Goal: Task Accomplishment & Management: Manage account settings

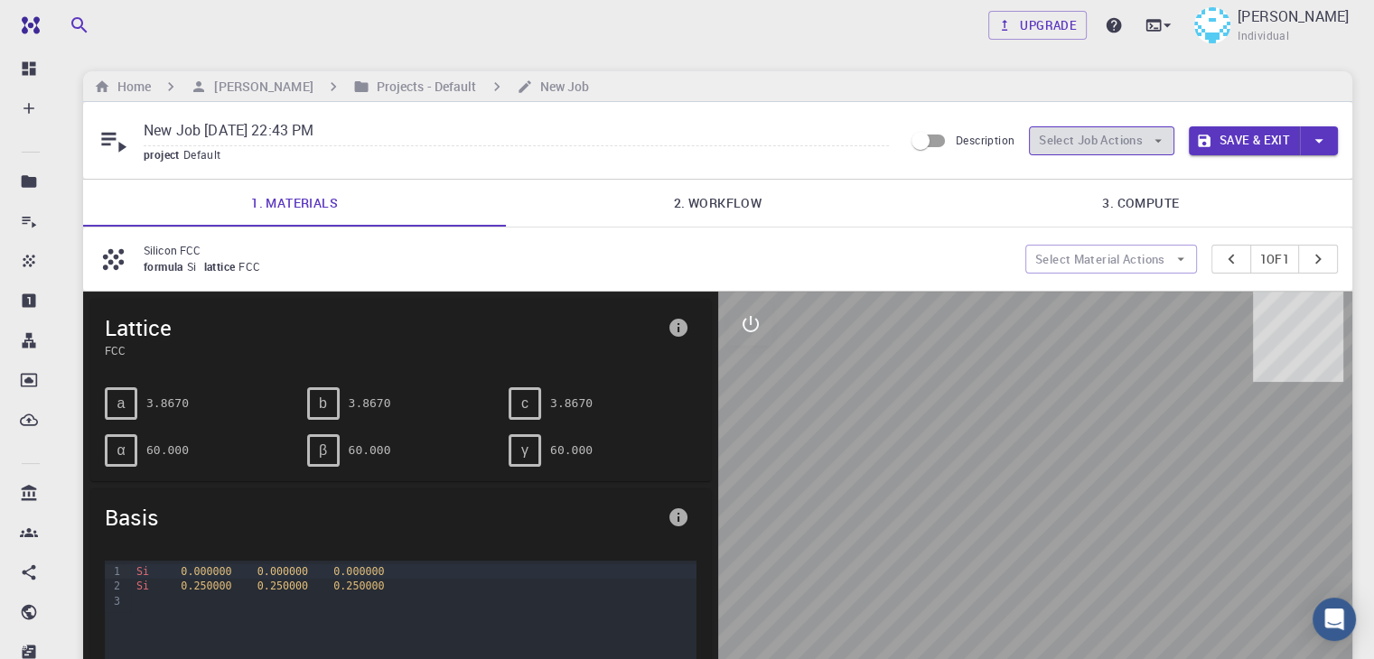
click at [1151, 138] on icon "button" at bounding box center [1158, 141] width 16 height 16
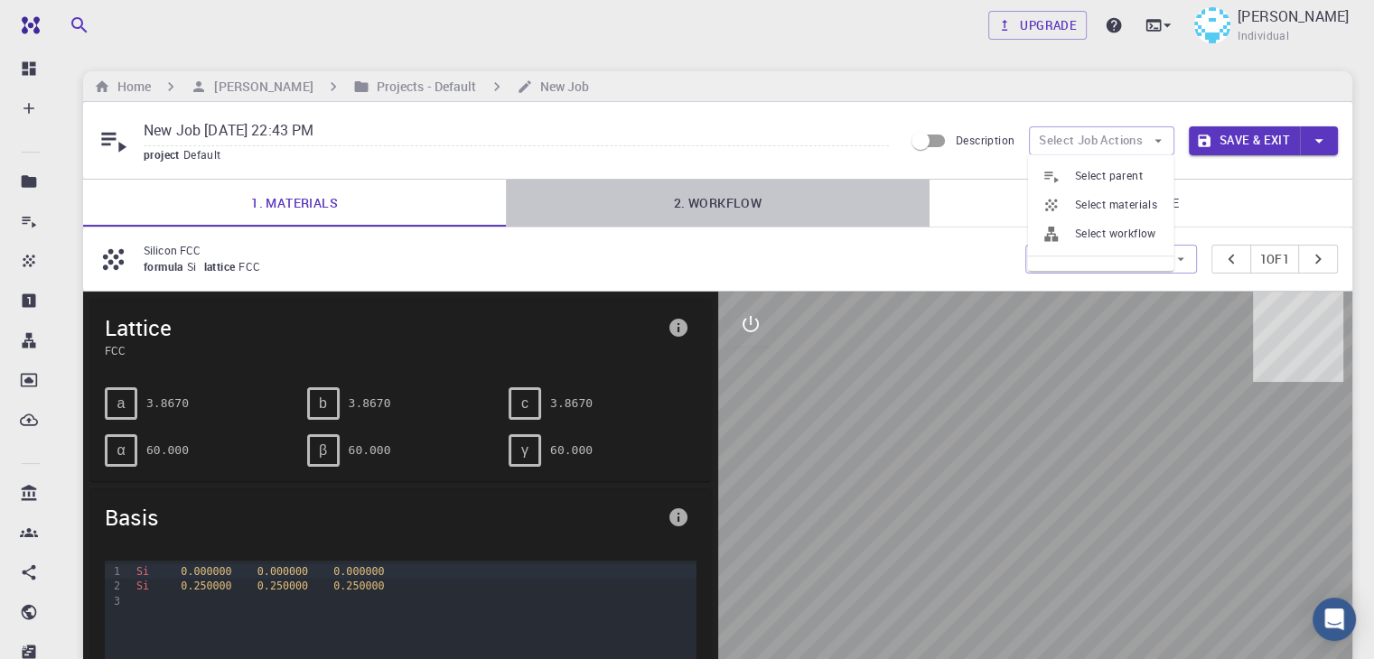
click at [928, 203] on link "2. Workflow" at bounding box center [717, 203] width 423 height 47
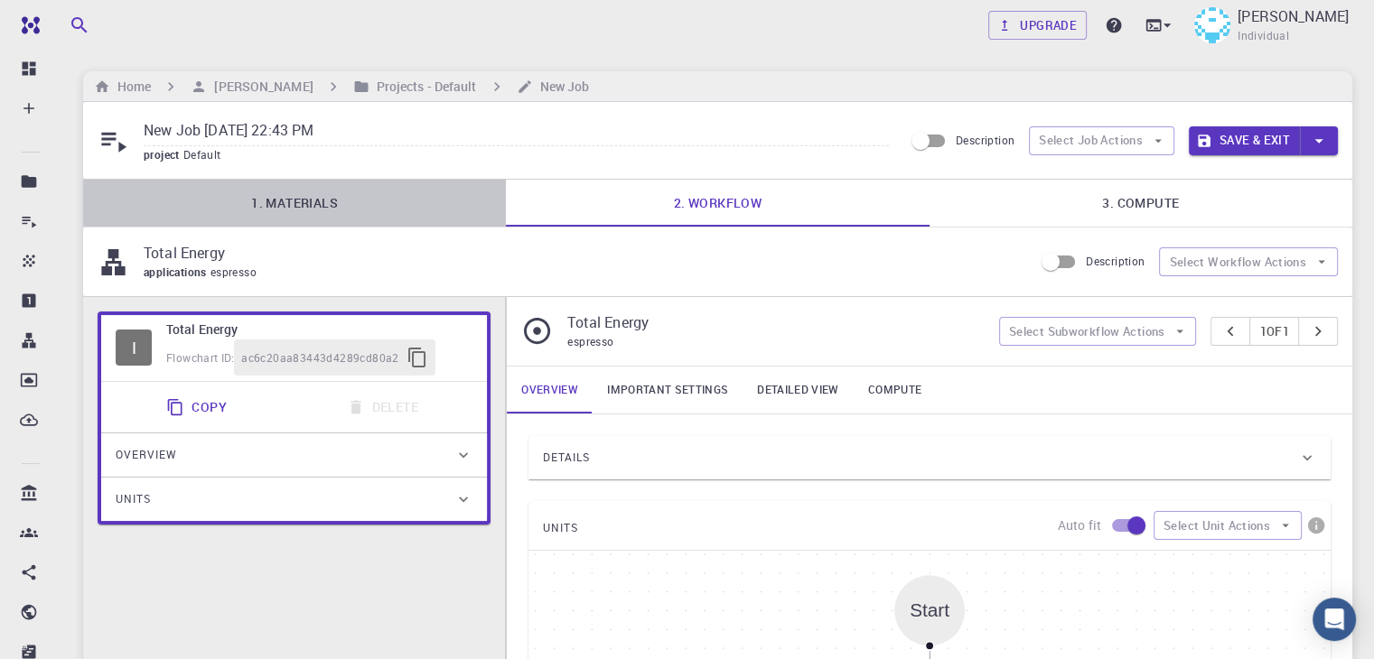
click at [297, 201] on link "1. Materials" at bounding box center [294, 203] width 423 height 47
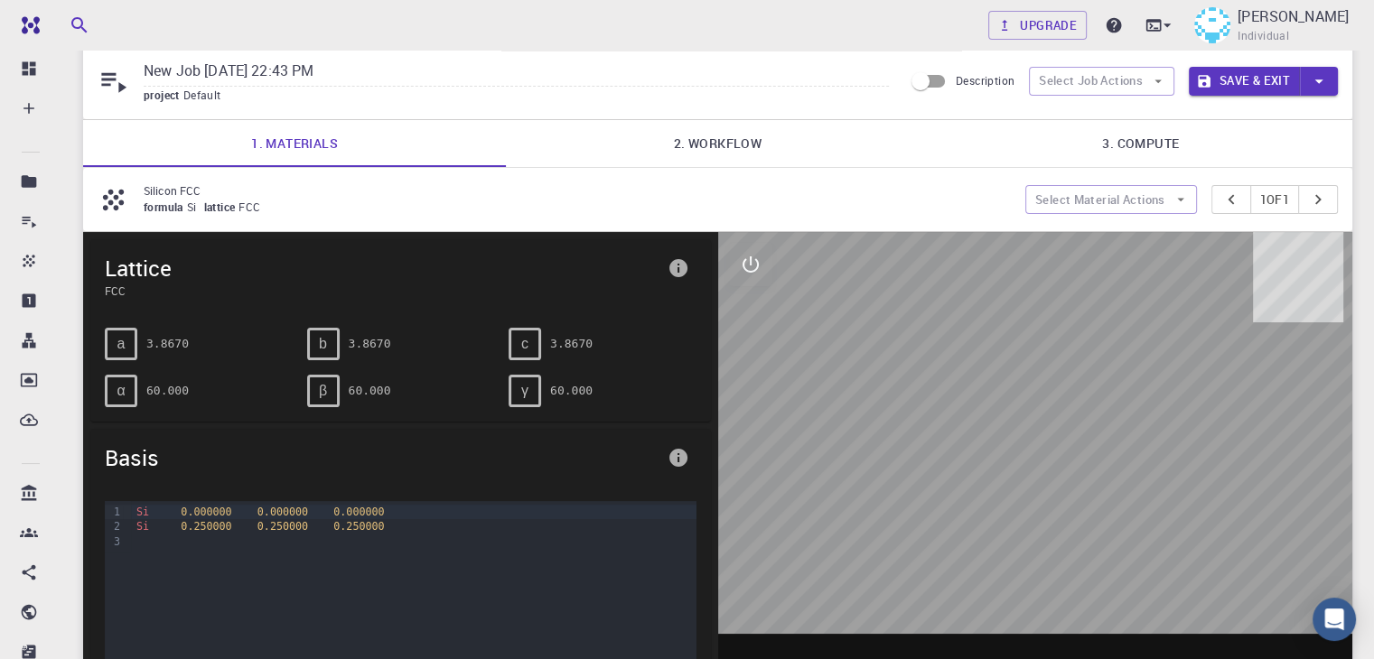
scroll to position [58, 0]
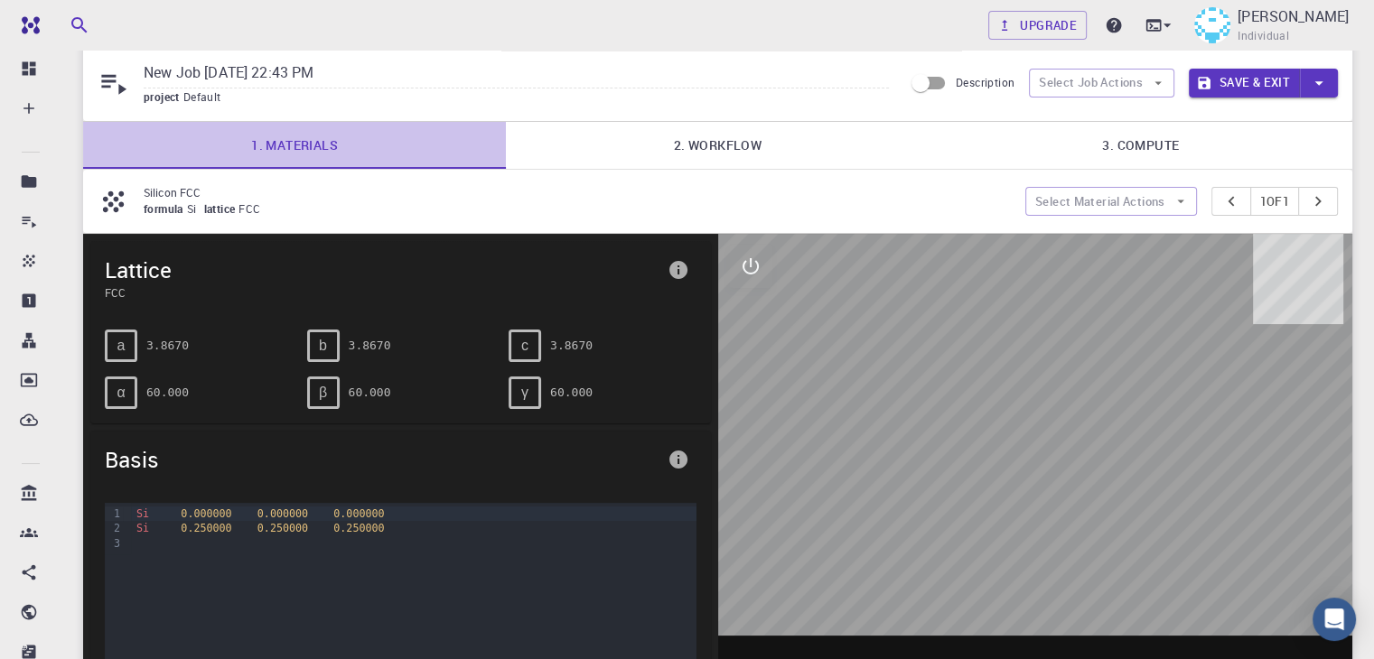
click at [283, 139] on link "1. Materials" at bounding box center [294, 145] width 423 height 47
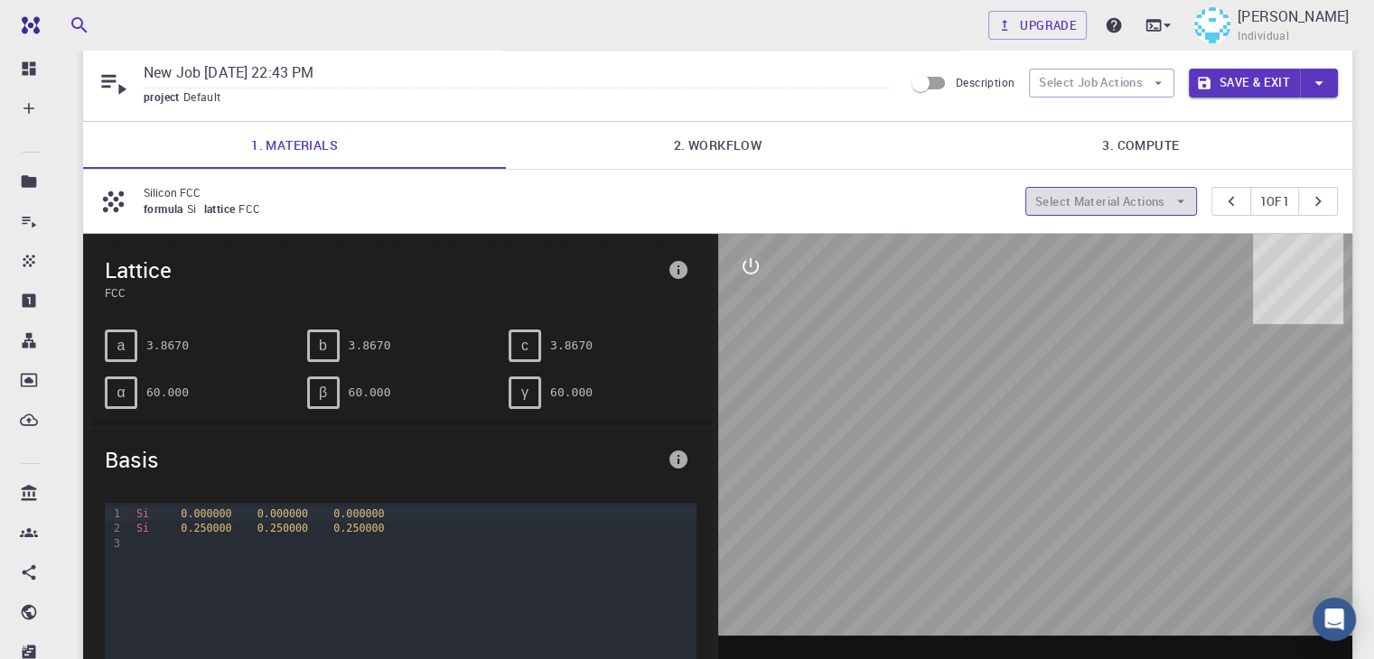
click at [1172, 193] on icon "button" at bounding box center [1180, 201] width 16 height 16
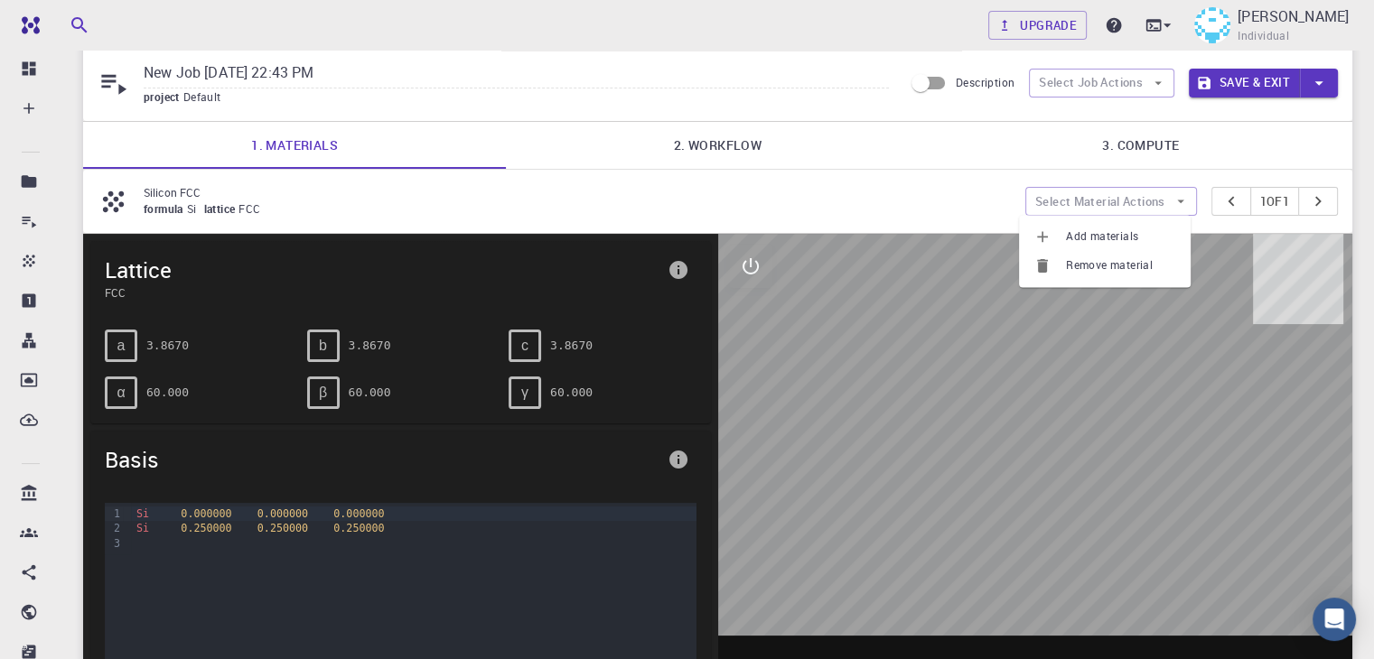
click at [1065, 364] on div at bounding box center [1035, 515] width 635 height 562
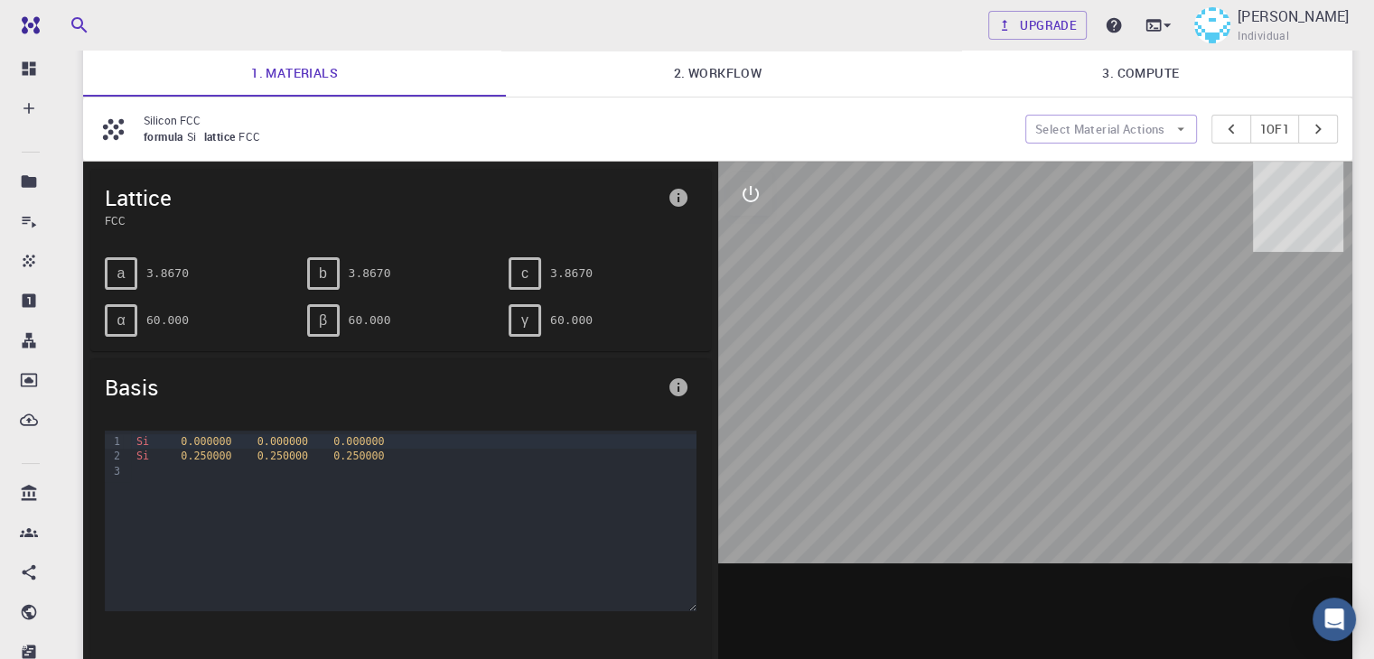
scroll to position [0, 0]
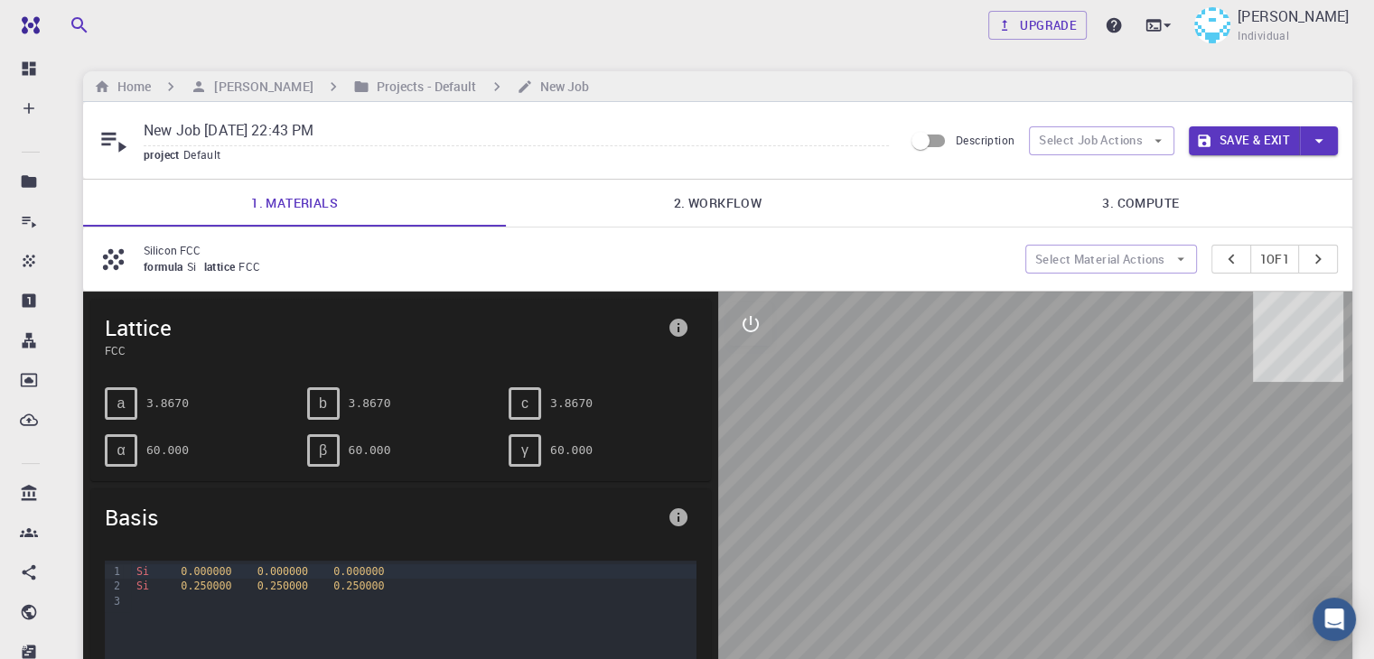
click at [178, 268] on span "formula" at bounding box center [165, 266] width 43 height 14
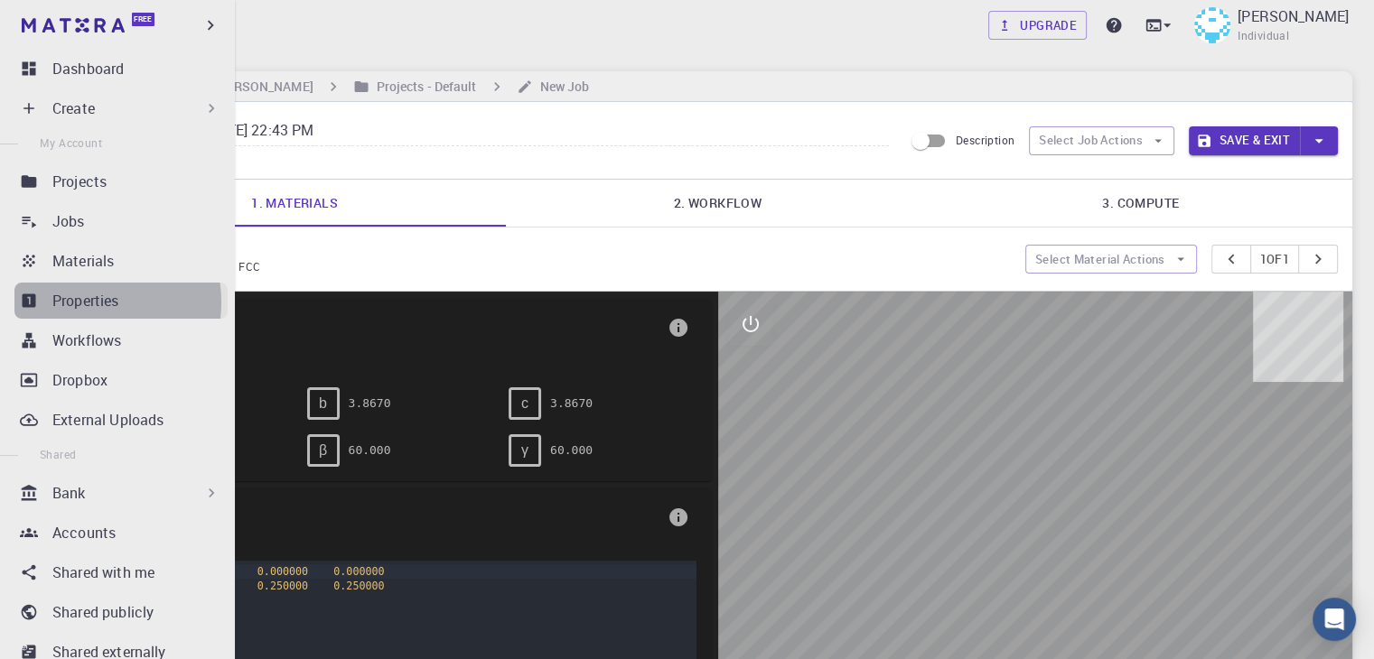
click at [79, 303] on p "Properties" at bounding box center [85, 301] width 67 height 22
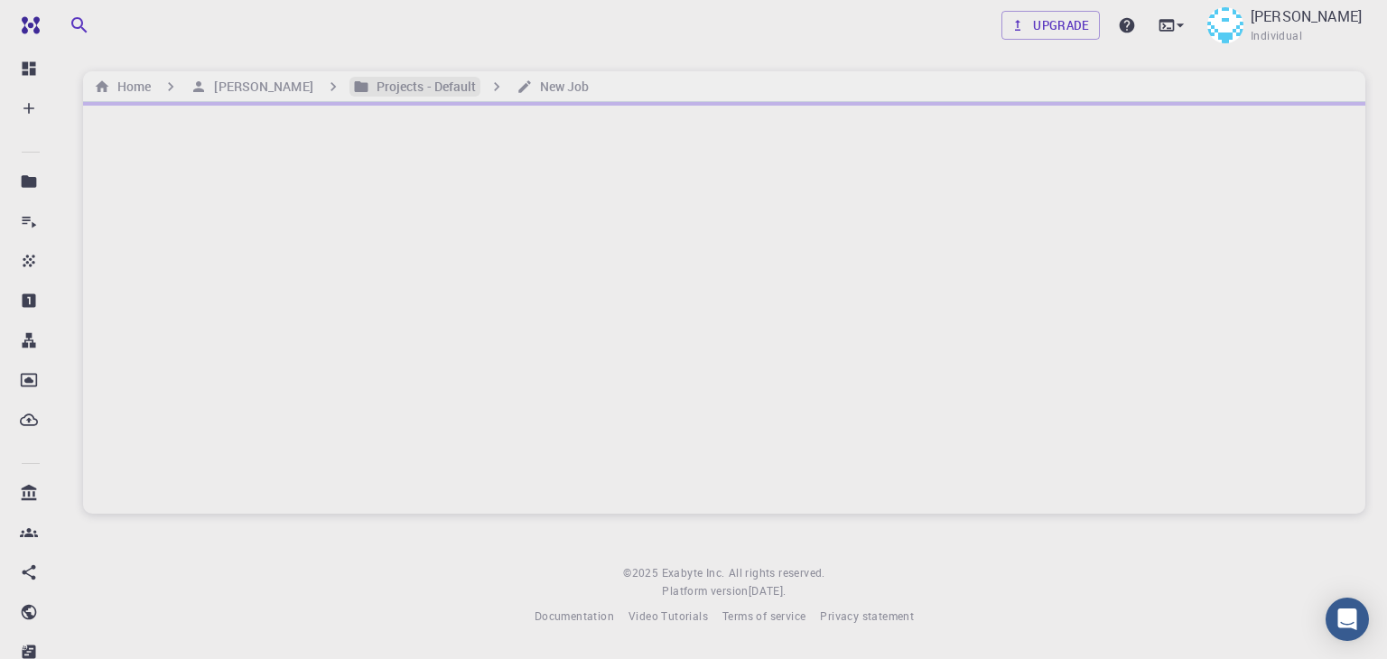
click at [408, 85] on h6 "Projects - Default" at bounding box center [422, 87] width 107 height 20
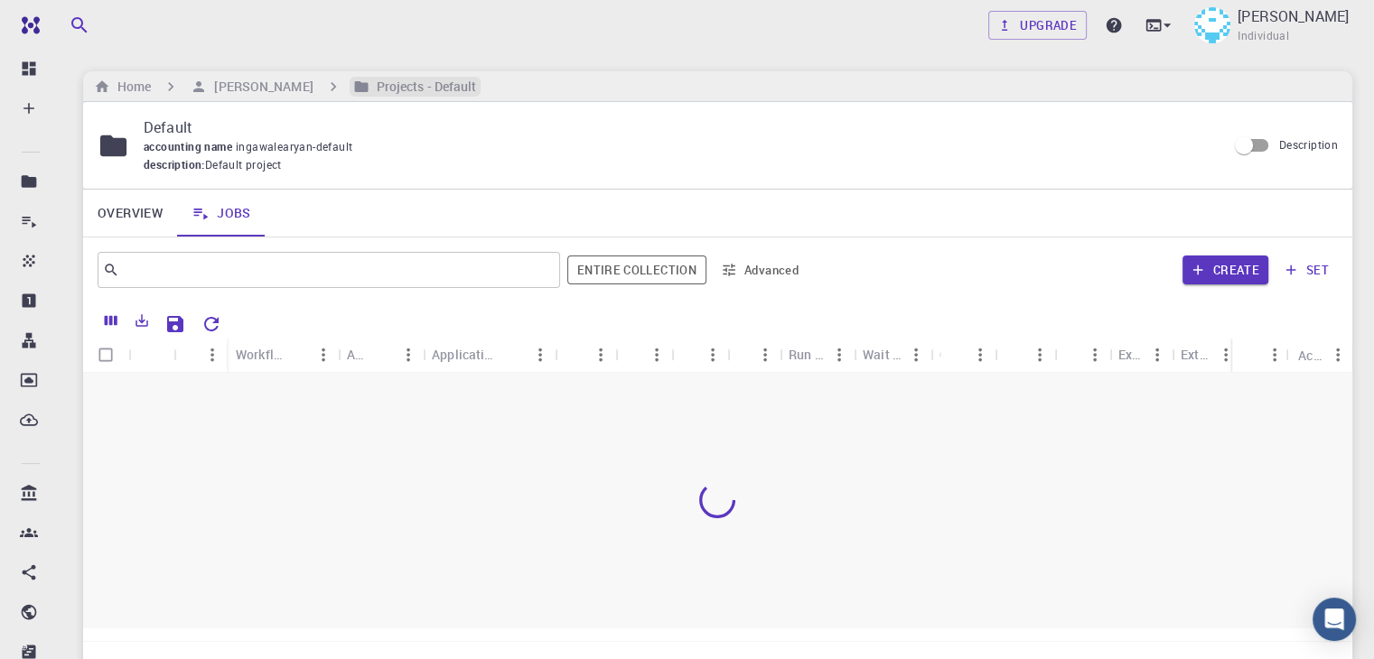
click at [408, 85] on h6 "Projects - Default" at bounding box center [422, 87] width 107 height 20
click at [231, 262] on input "text" at bounding box center [322, 269] width 406 height 25
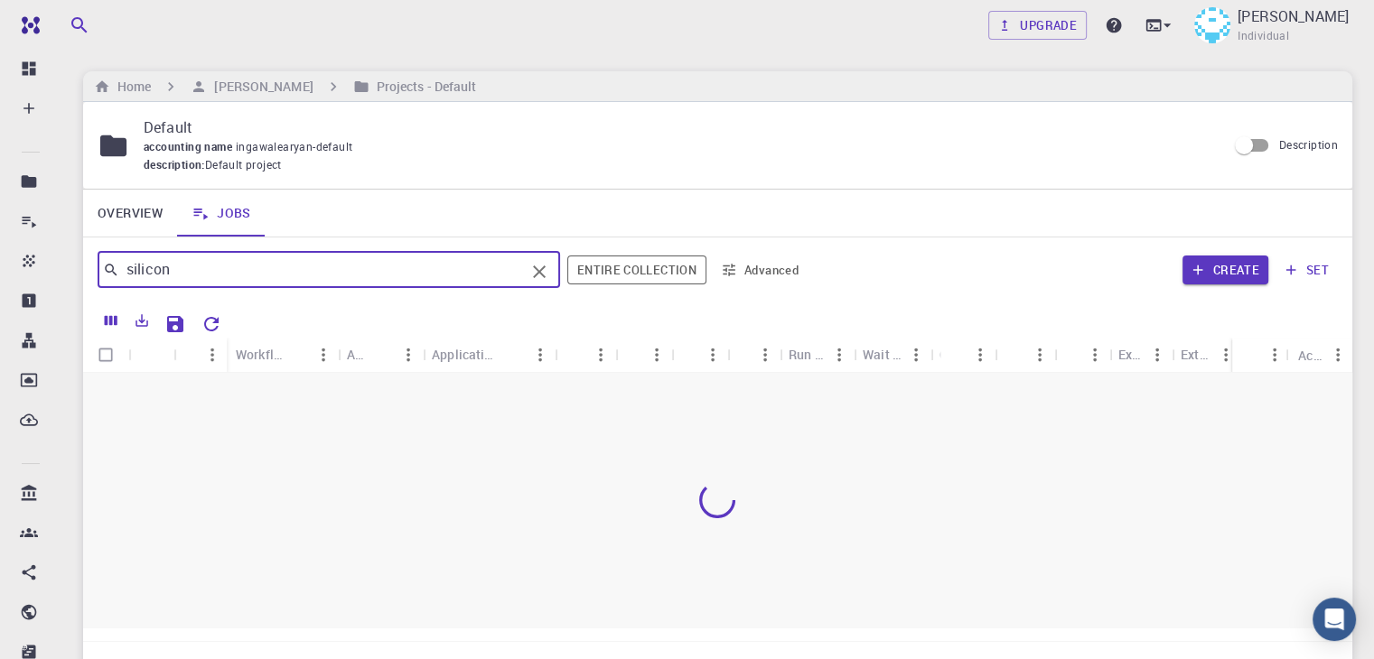
type input "silicon"
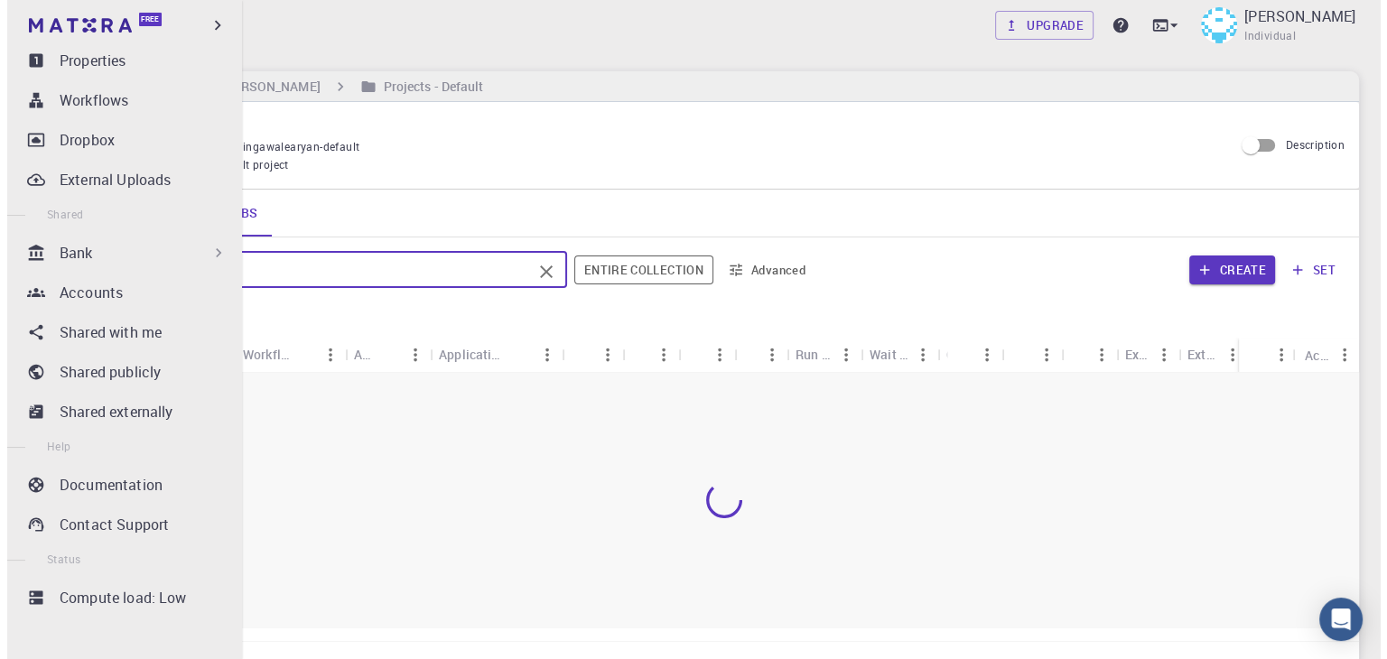
scroll to position [239, 0]
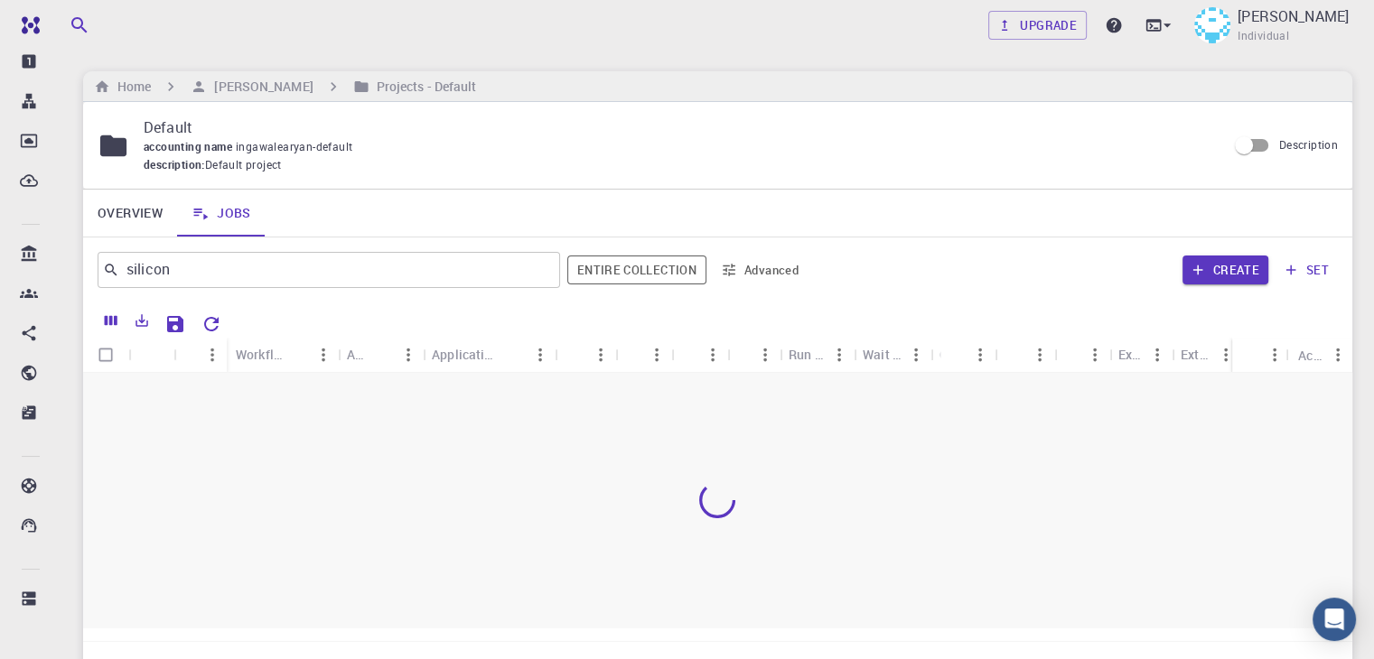
click at [310, 507] on div at bounding box center [717, 500] width 1269 height 255
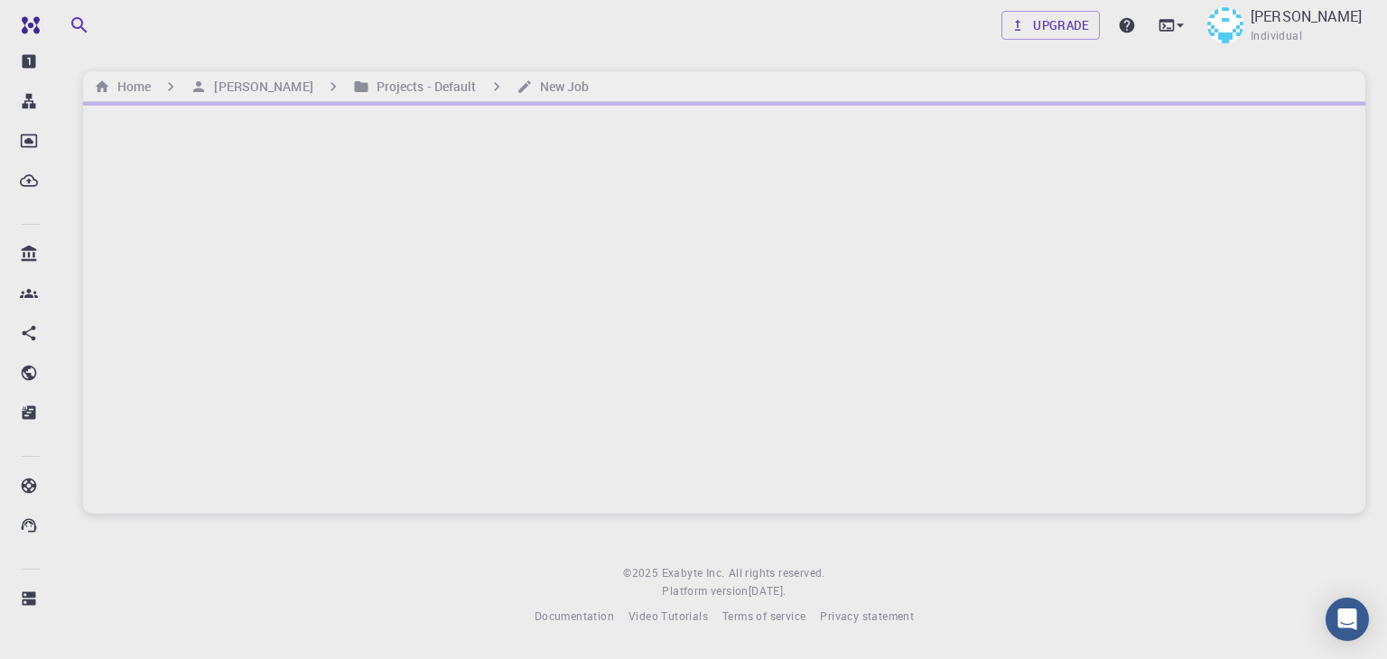
click at [650, 348] on div at bounding box center [724, 308] width 1283 height 412
click at [543, 93] on h6 "New Job" at bounding box center [561, 87] width 57 height 20
click at [543, 85] on h6 "New Job" at bounding box center [561, 87] width 57 height 20
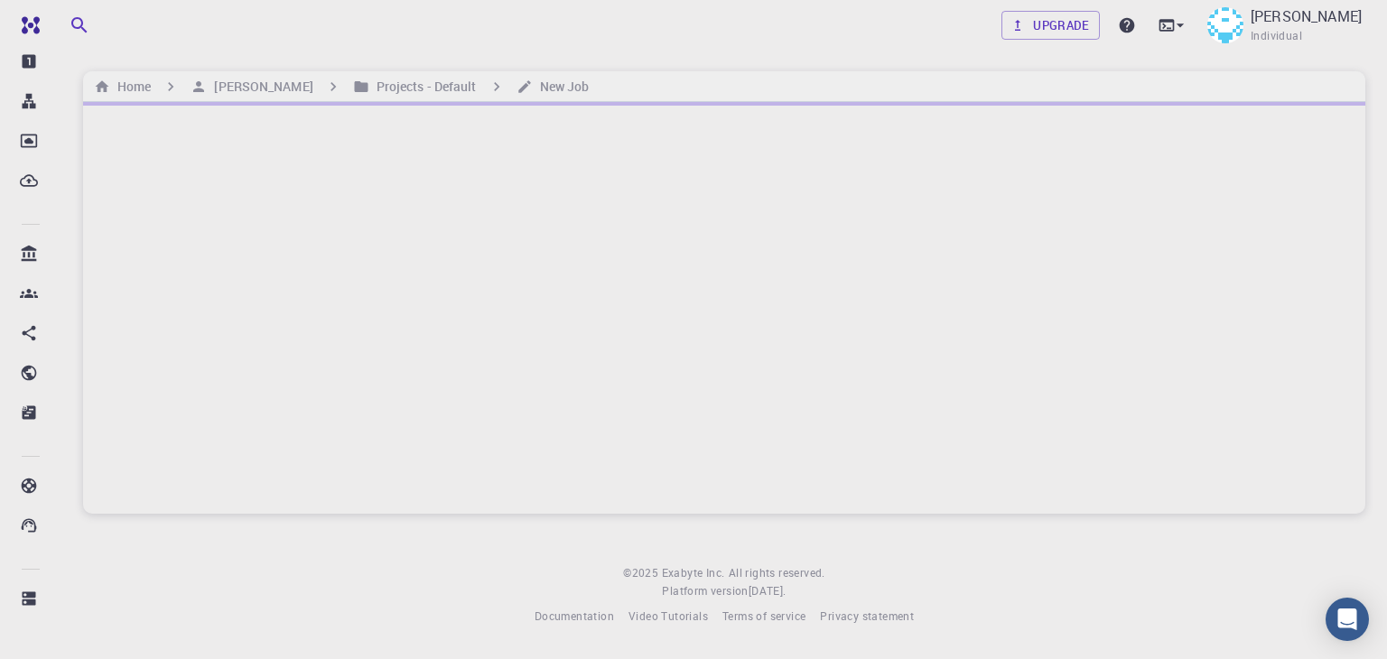
click at [575, 154] on div at bounding box center [724, 308] width 1283 height 412
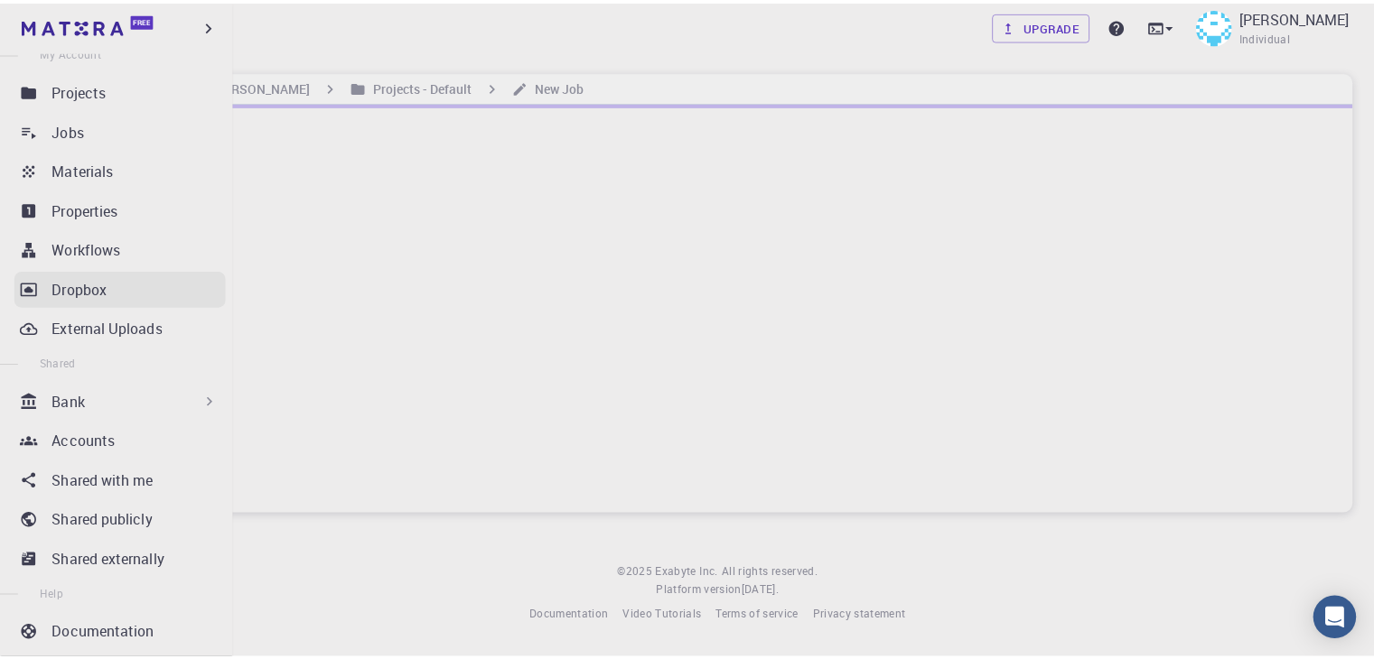
scroll to position [84, 0]
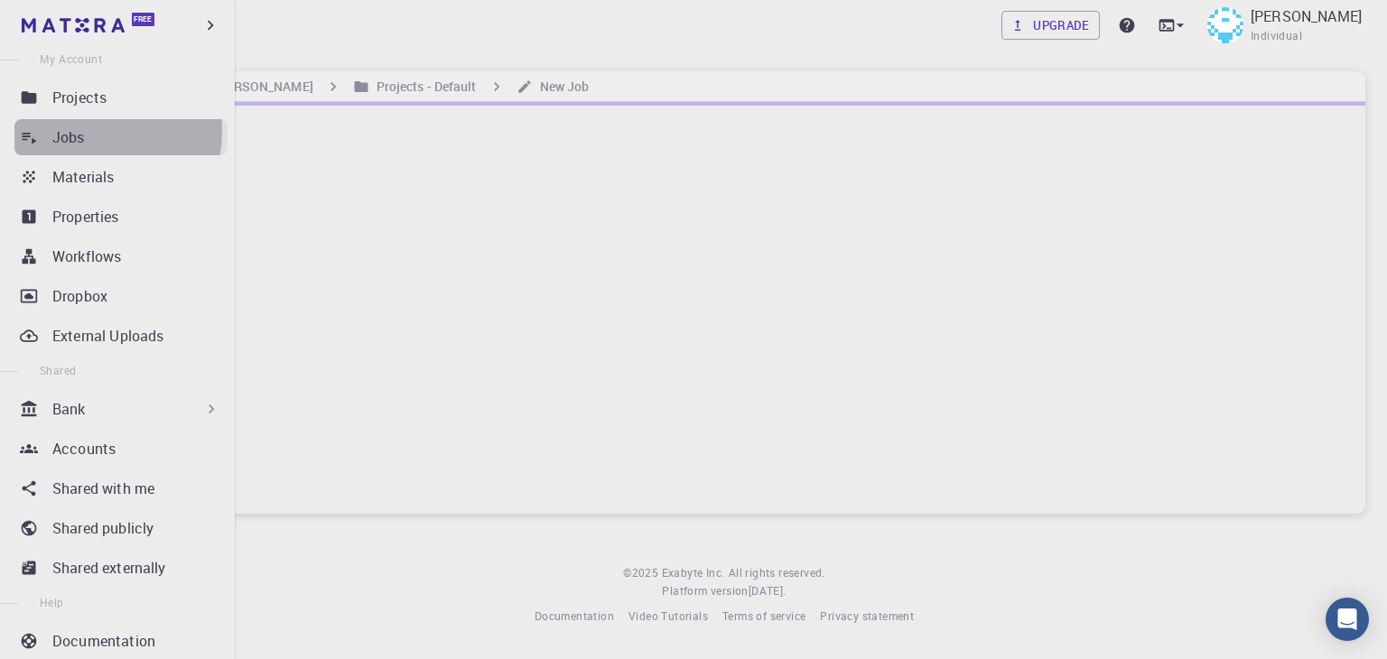
click at [87, 130] on div "Jobs" at bounding box center [139, 137] width 175 height 22
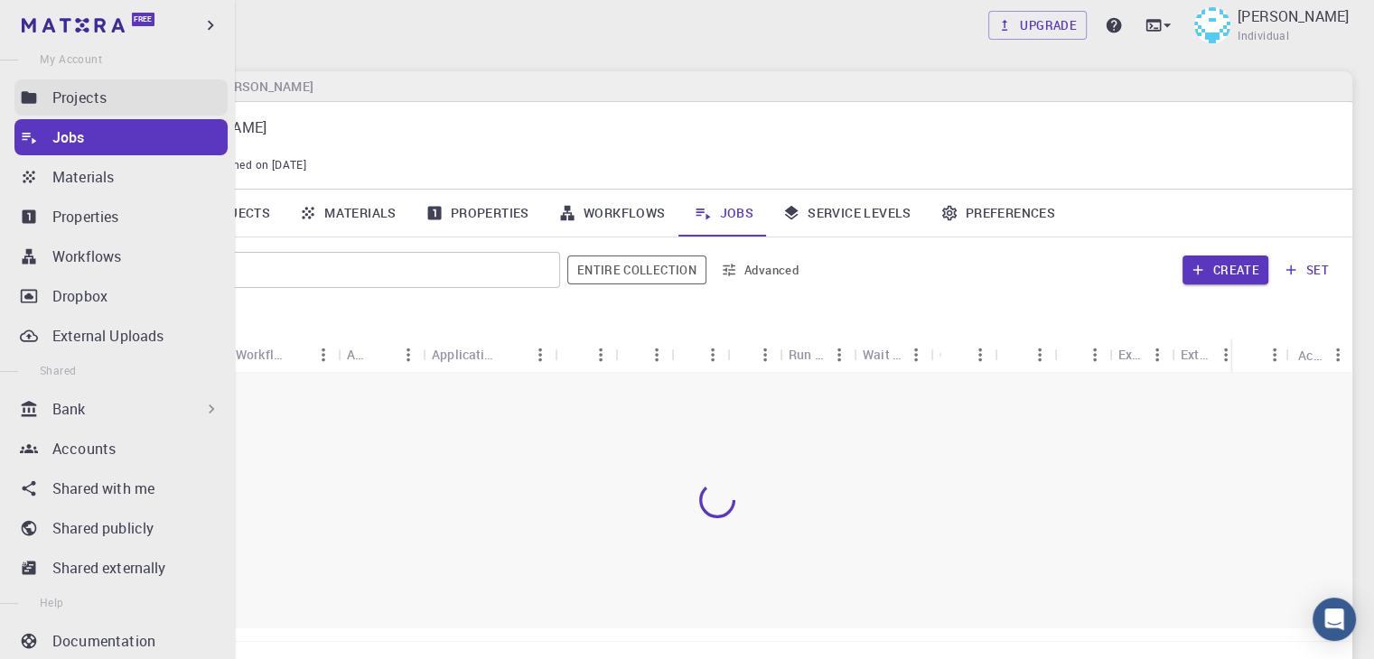
click at [83, 87] on p "Projects" at bounding box center [79, 98] width 54 height 22
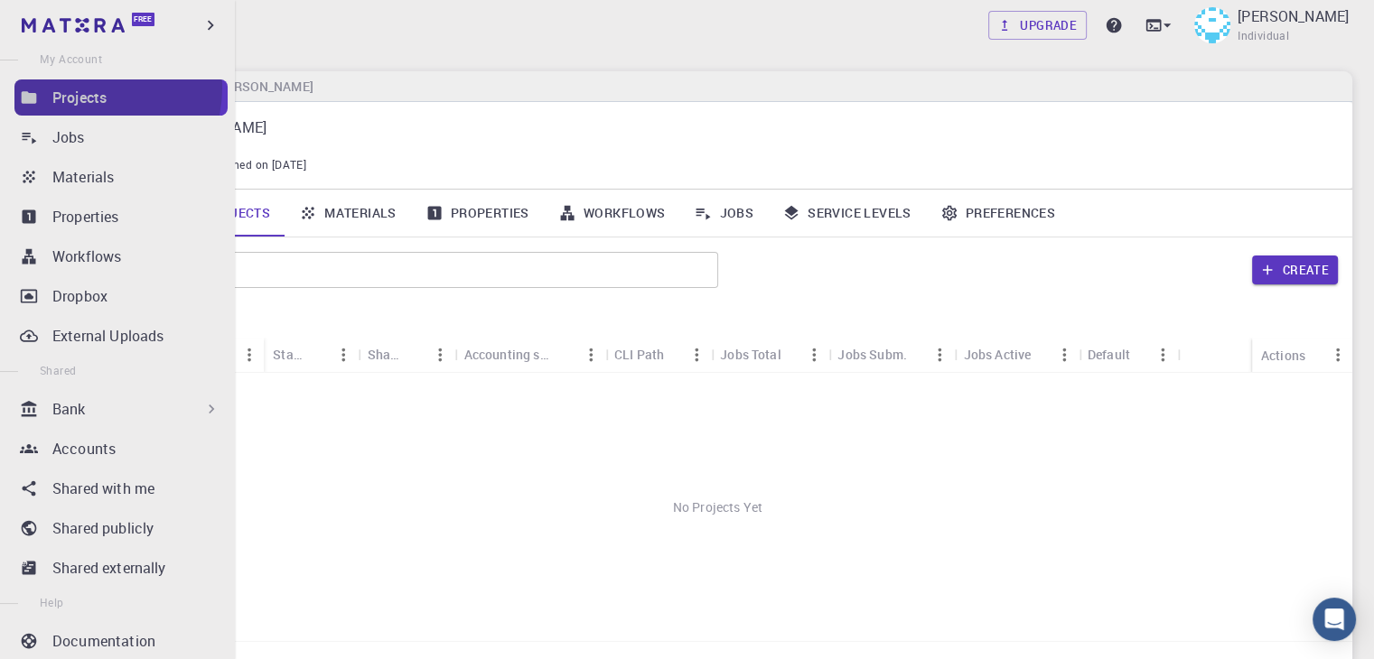
click at [83, 87] on p "Projects" at bounding box center [79, 98] width 54 height 22
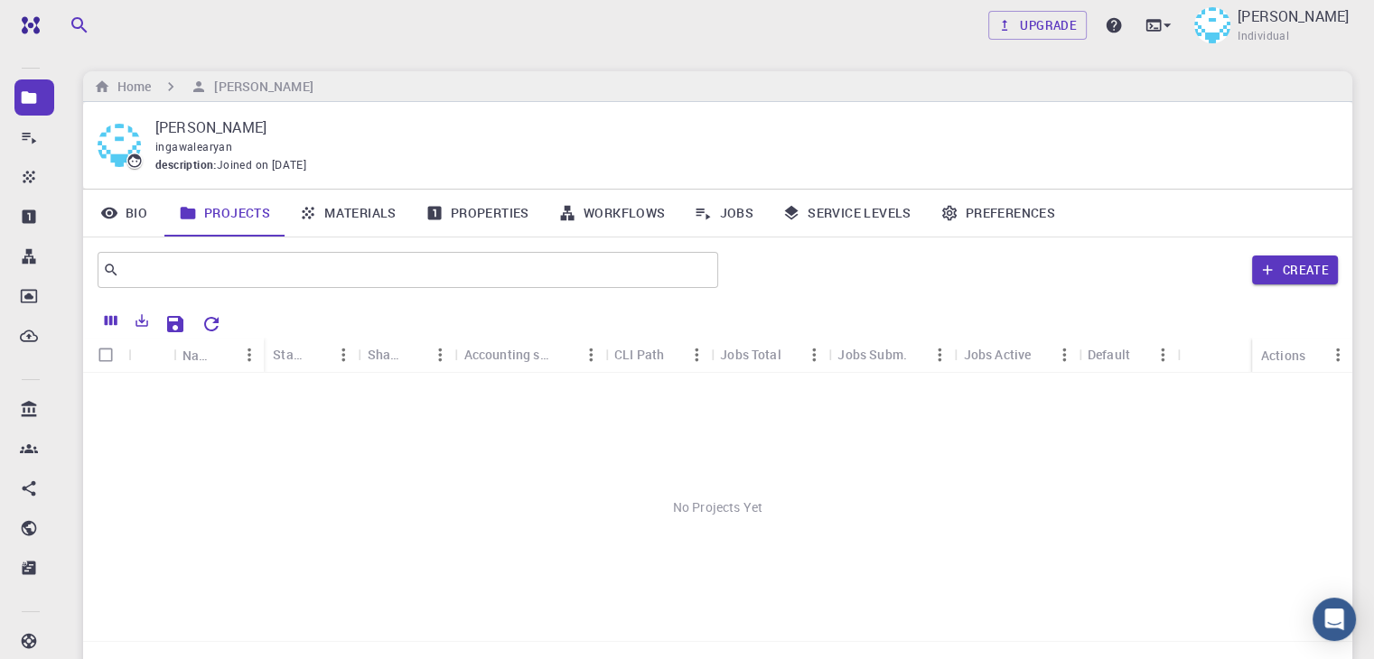
click at [373, 528] on div "No Projects Yet" at bounding box center [717, 507] width 1269 height 268
click at [360, 210] on link "Materials" at bounding box center [347, 213] width 126 height 47
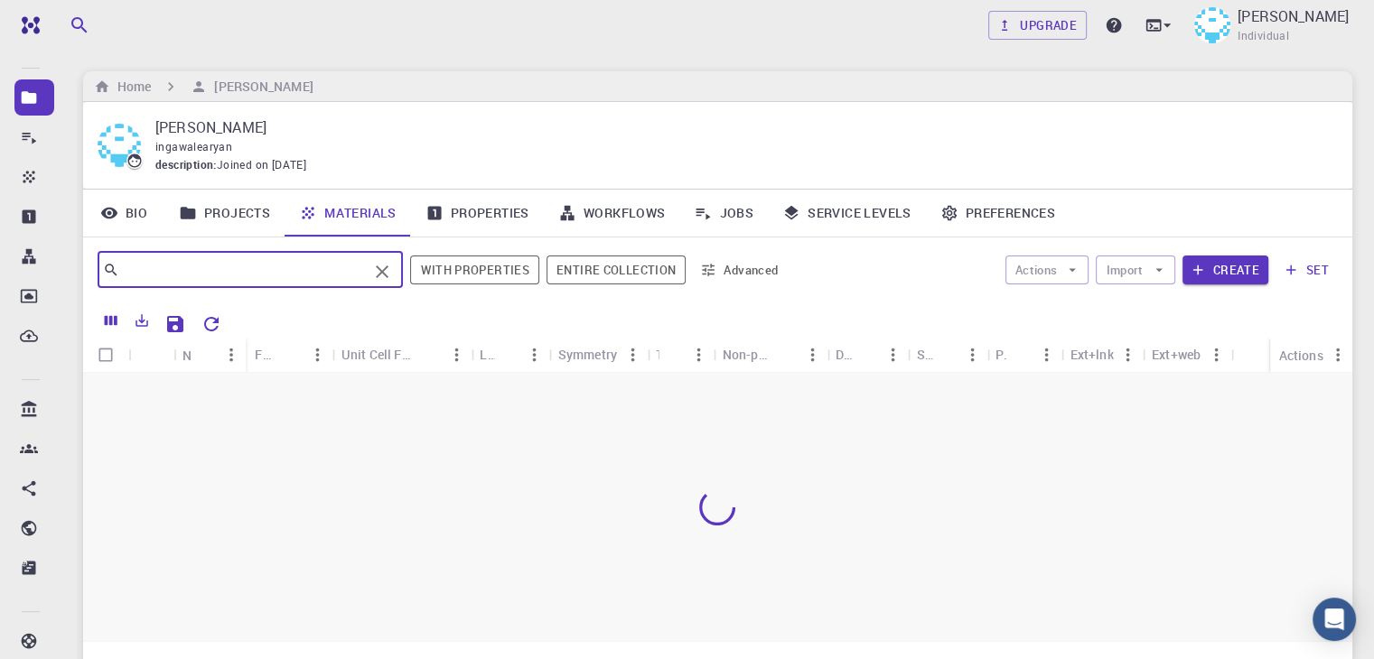
click at [332, 263] on input "text" at bounding box center [243, 269] width 248 height 25
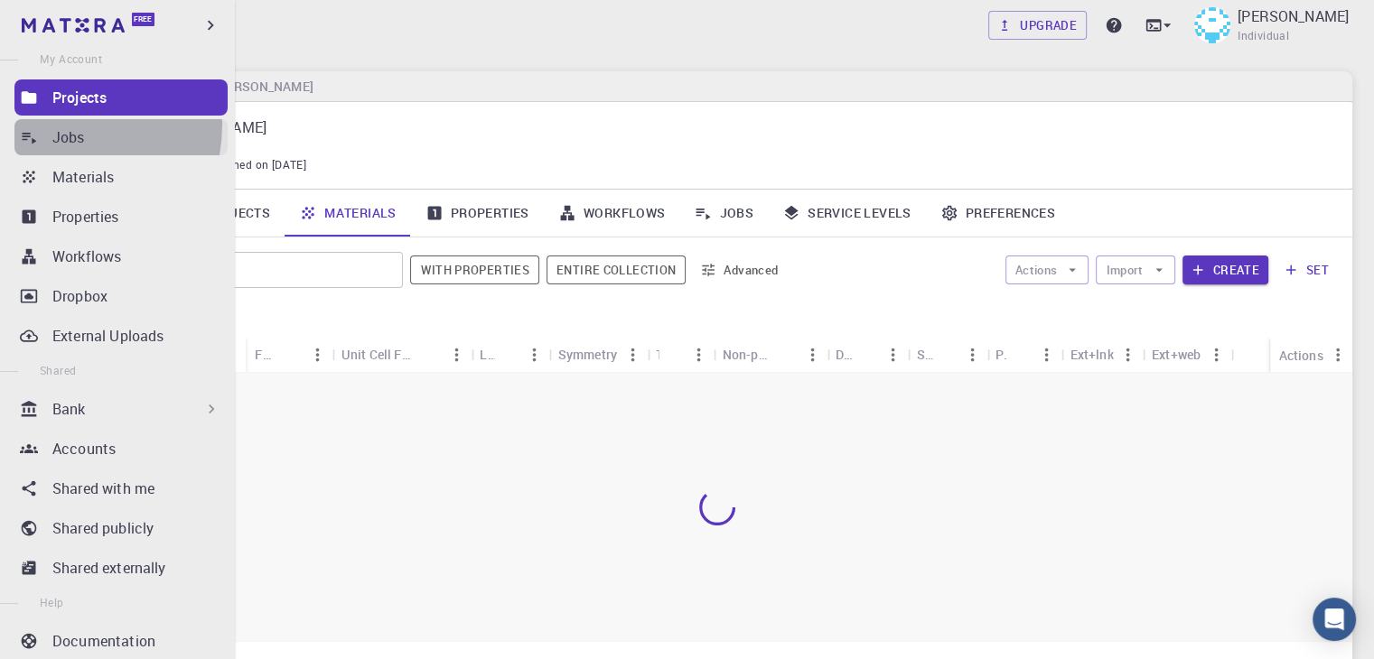
click at [51, 124] on link "Jobs" at bounding box center [120, 137] width 213 height 36
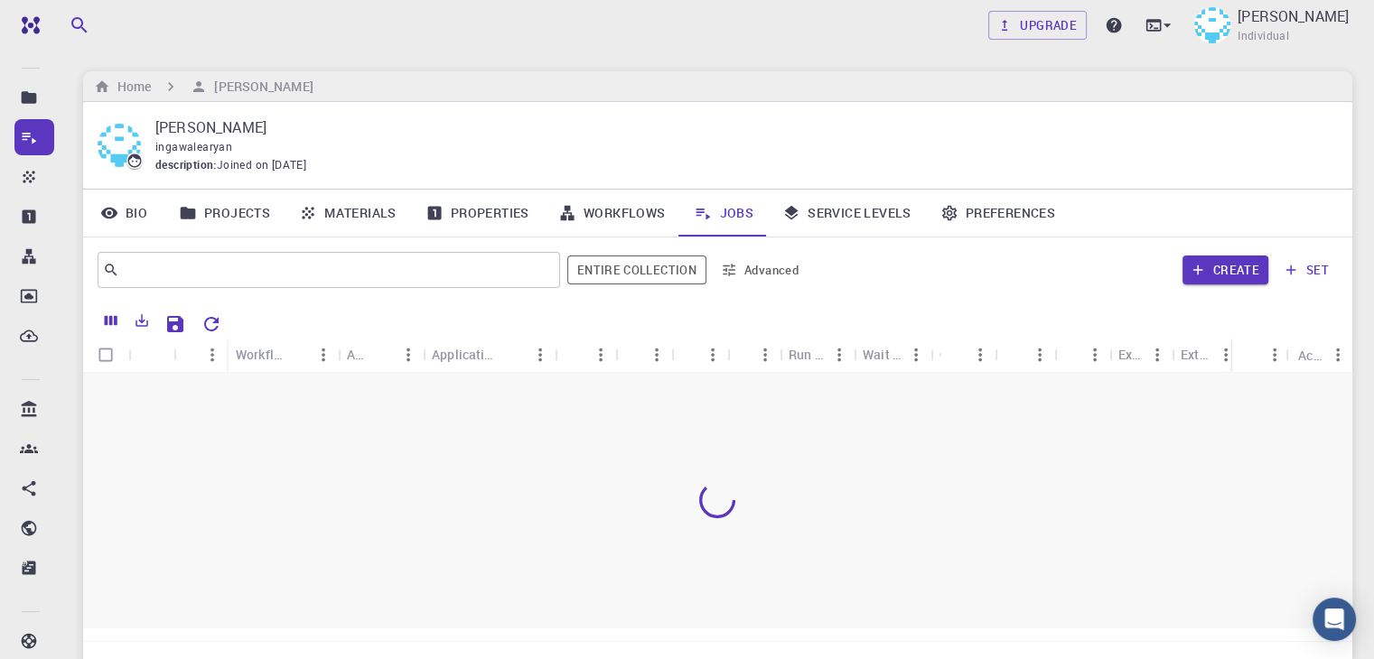
click at [487, 460] on div at bounding box center [717, 500] width 1269 height 255
click at [275, 80] on h6 "[PERSON_NAME]" at bounding box center [260, 87] width 106 height 20
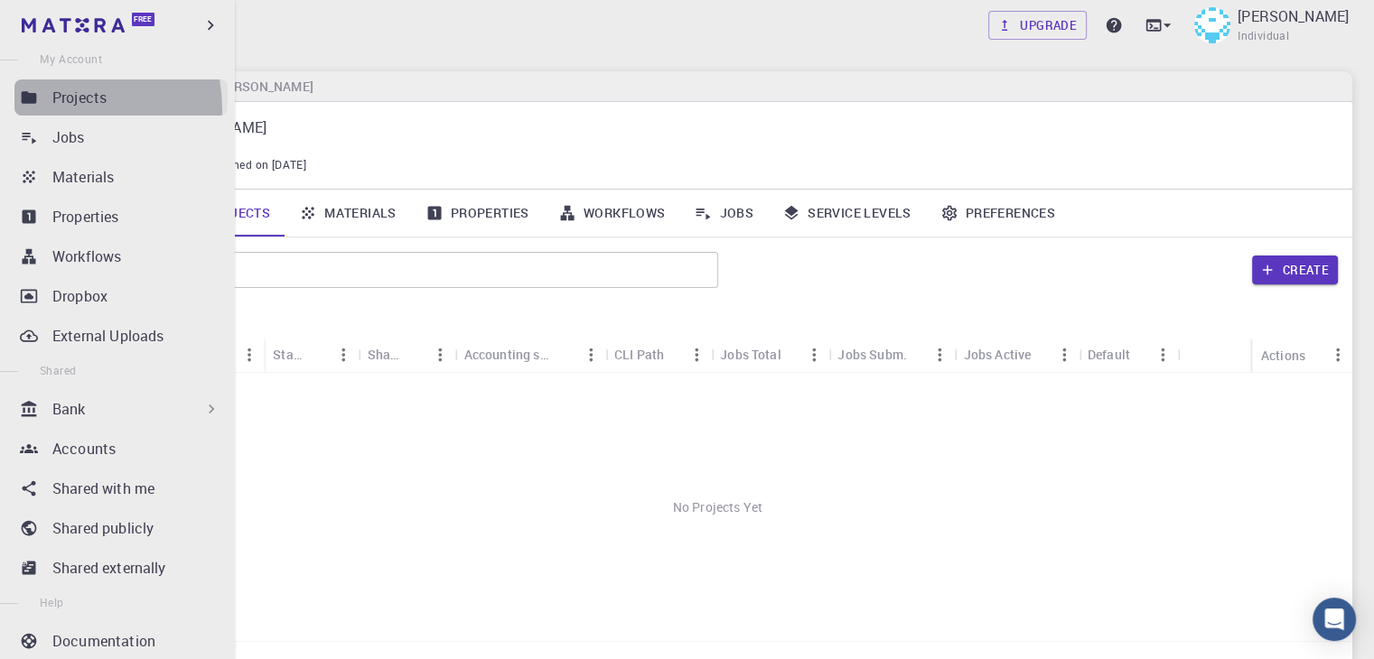
click at [41, 109] on link "Projects" at bounding box center [120, 97] width 213 height 36
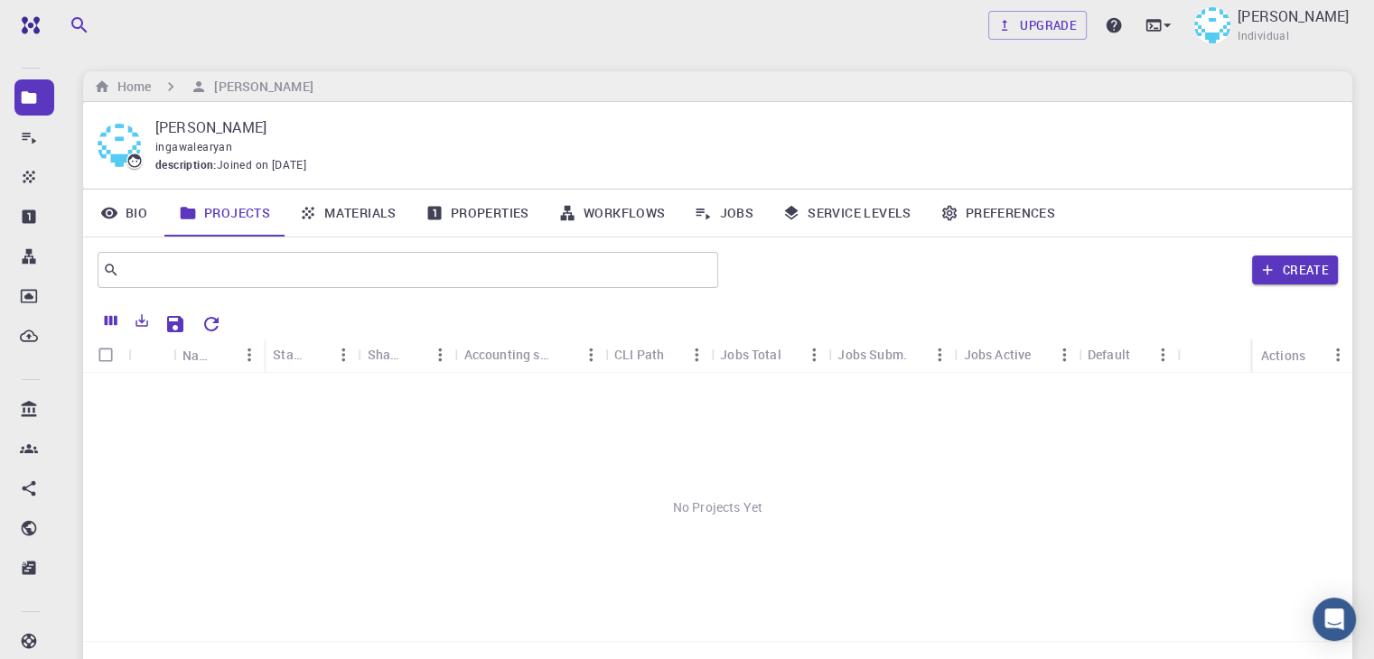
click at [368, 449] on div "No Projects Yet" at bounding box center [717, 507] width 1269 height 268
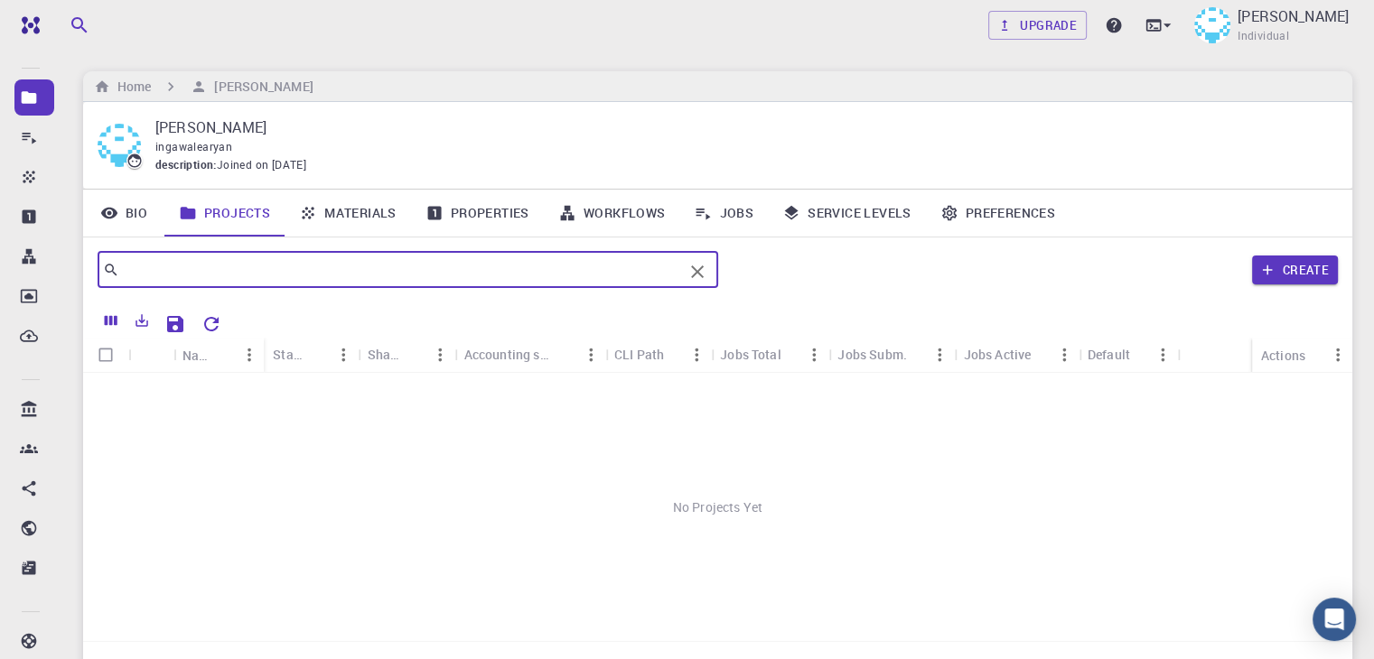
click at [167, 261] on input "text" at bounding box center [401, 269] width 564 height 25
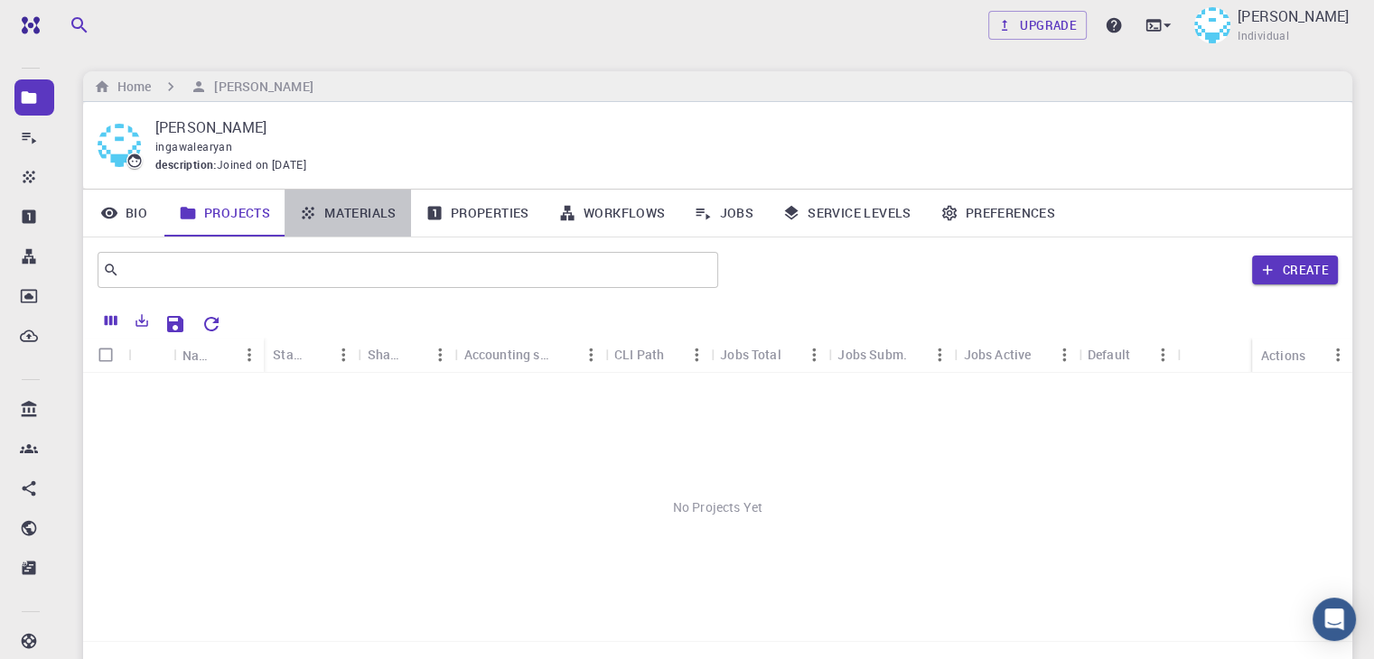
click at [361, 232] on link "Materials" at bounding box center [347, 213] width 126 height 47
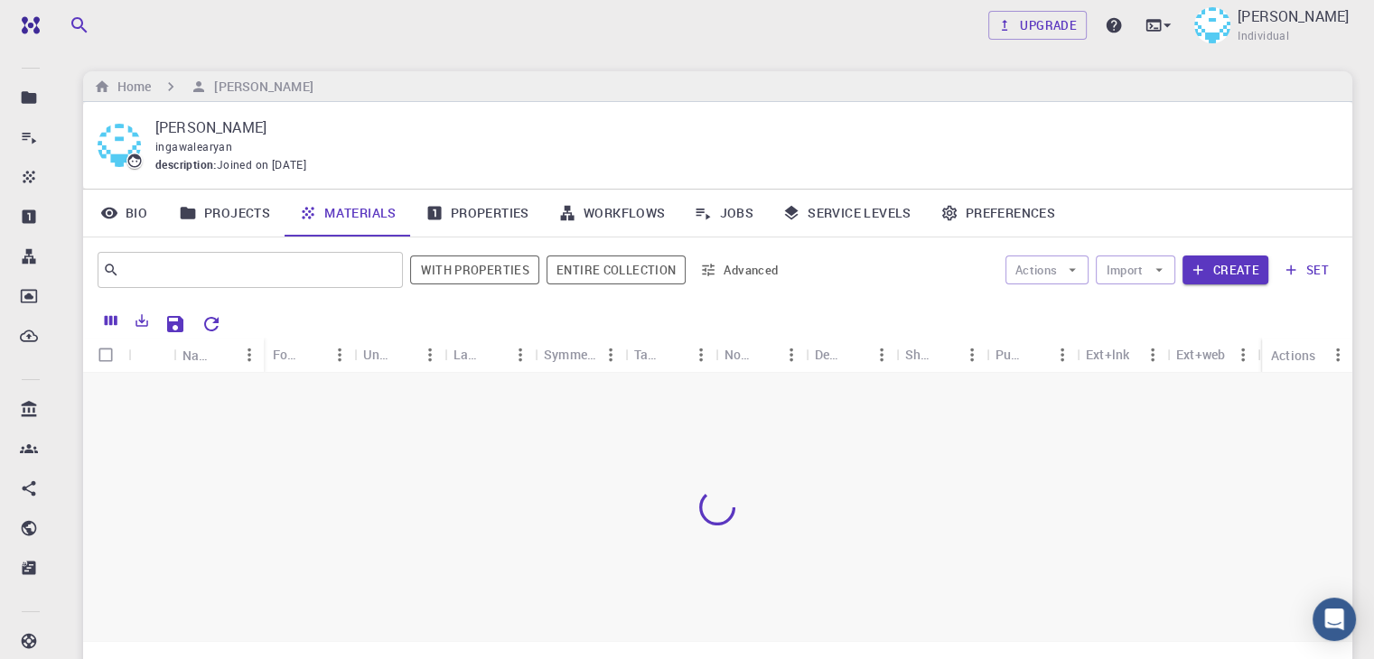
click at [361, 208] on link "Materials" at bounding box center [347, 213] width 126 height 47
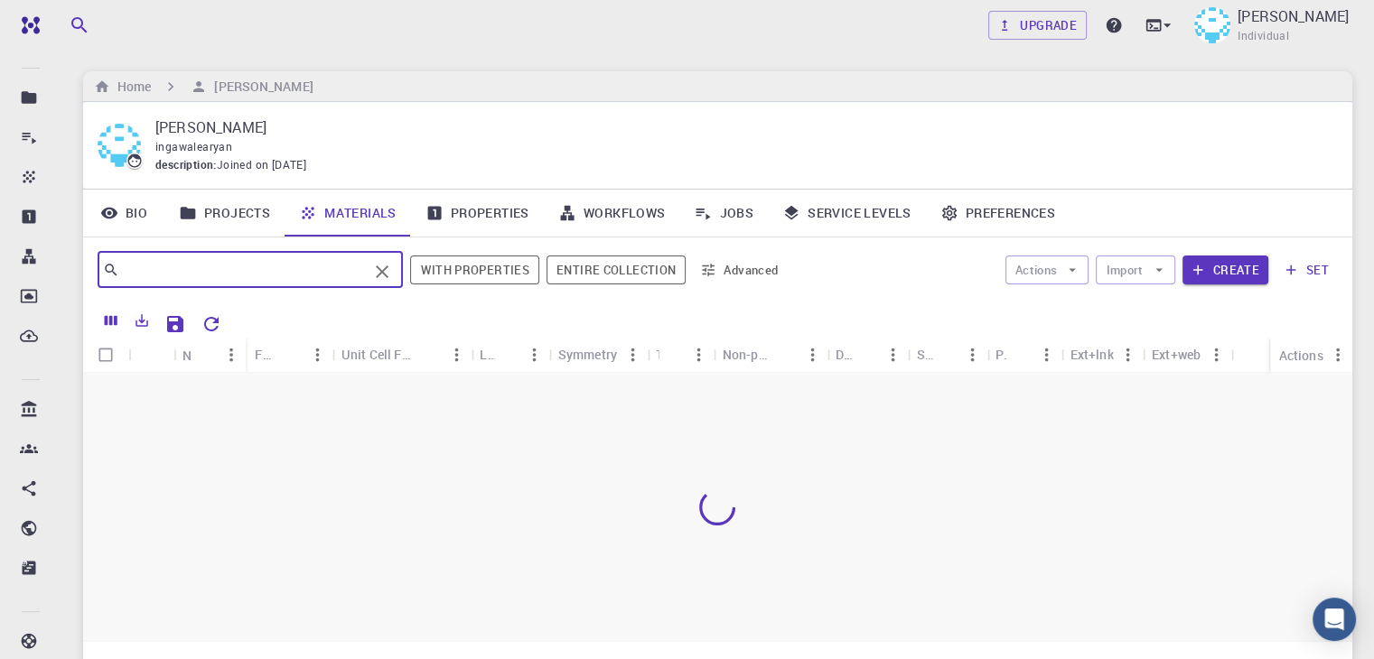
click at [285, 268] on input "text" at bounding box center [243, 269] width 248 height 25
type input "silicon"
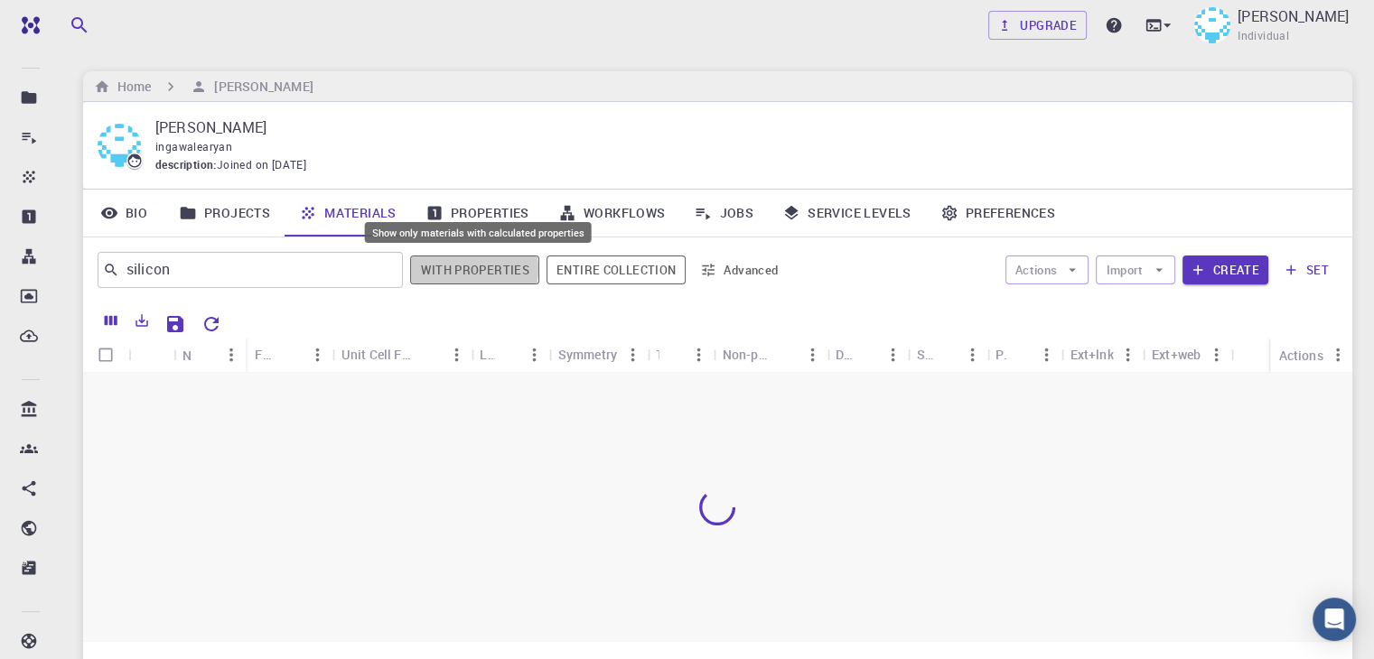
click at [473, 268] on button "With properties" at bounding box center [474, 270] width 129 height 29
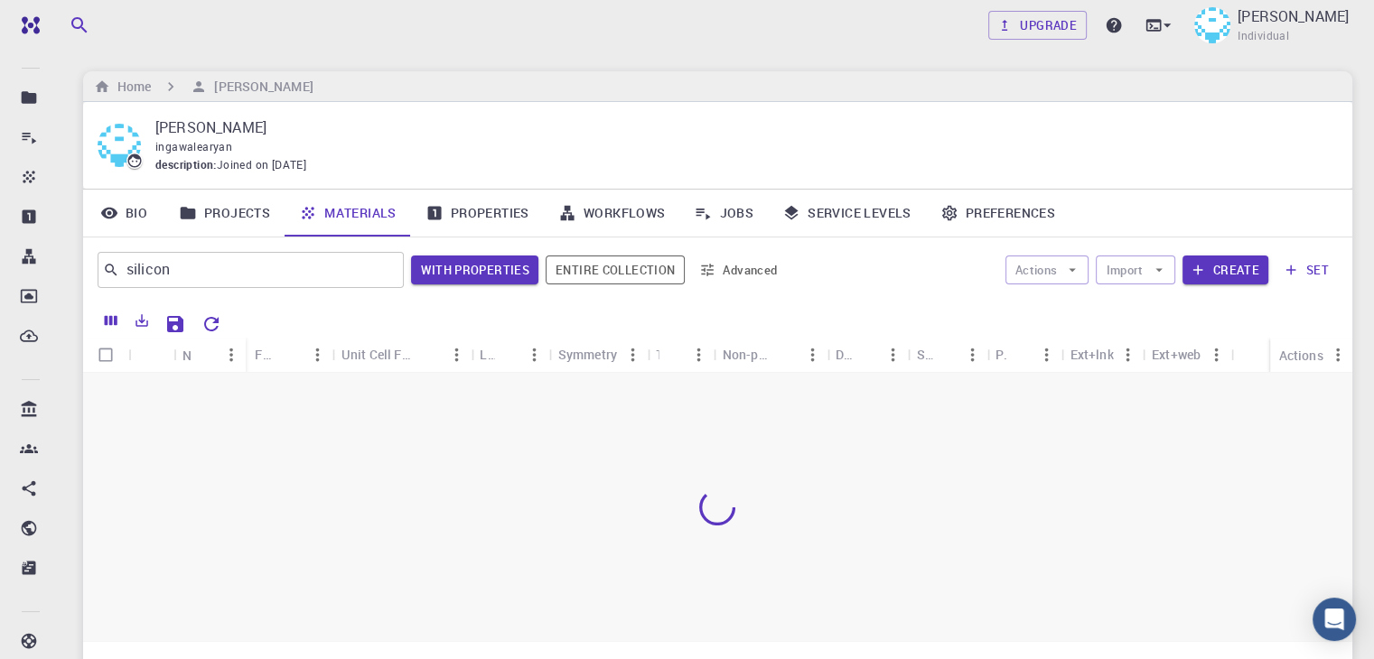
click at [346, 287] on div "silicon ​ With properties Entire collection Advanced" at bounding box center [442, 269] width 688 height 43
click at [333, 275] on input "silicon" at bounding box center [243, 269] width 249 height 25
click at [245, 209] on link "Projects" at bounding box center [224, 213] width 120 height 47
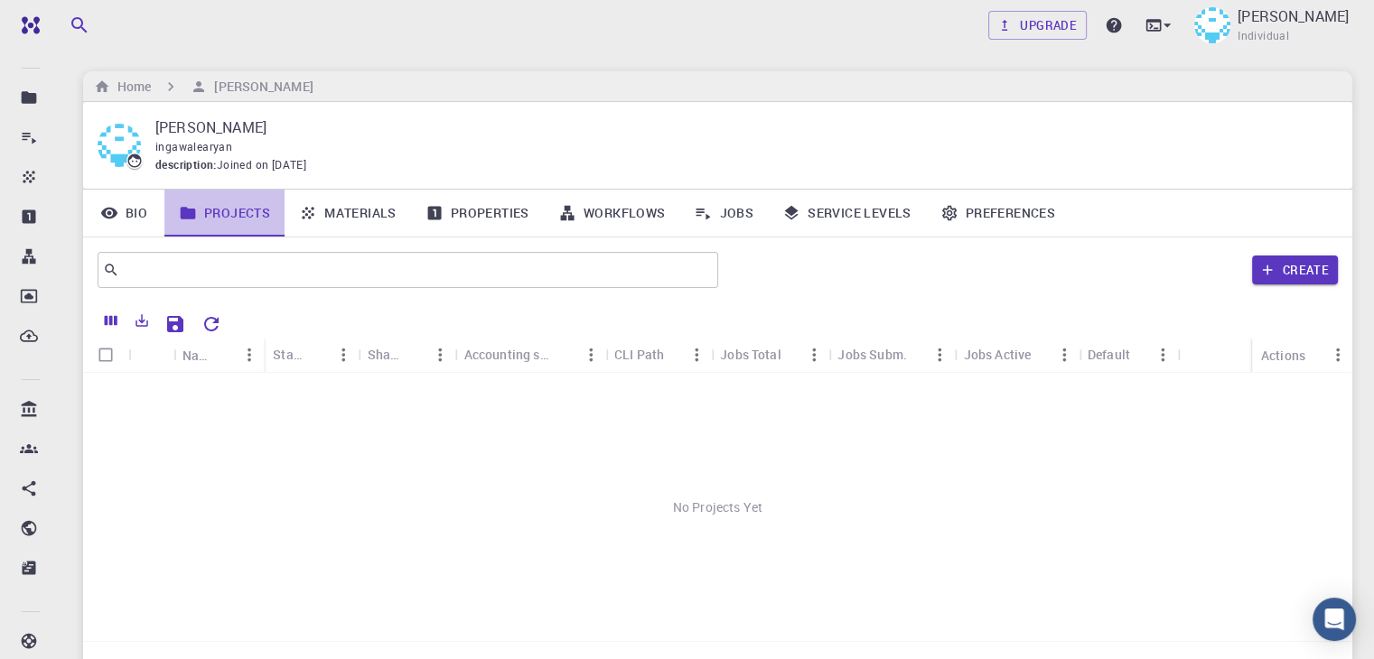
click at [245, 209] on link "Projects" at bounding box center [224, 213] width 120 height 47
click at [1302, 265] on button "Create" at bounding box center [1295, 270] width 86 height 29
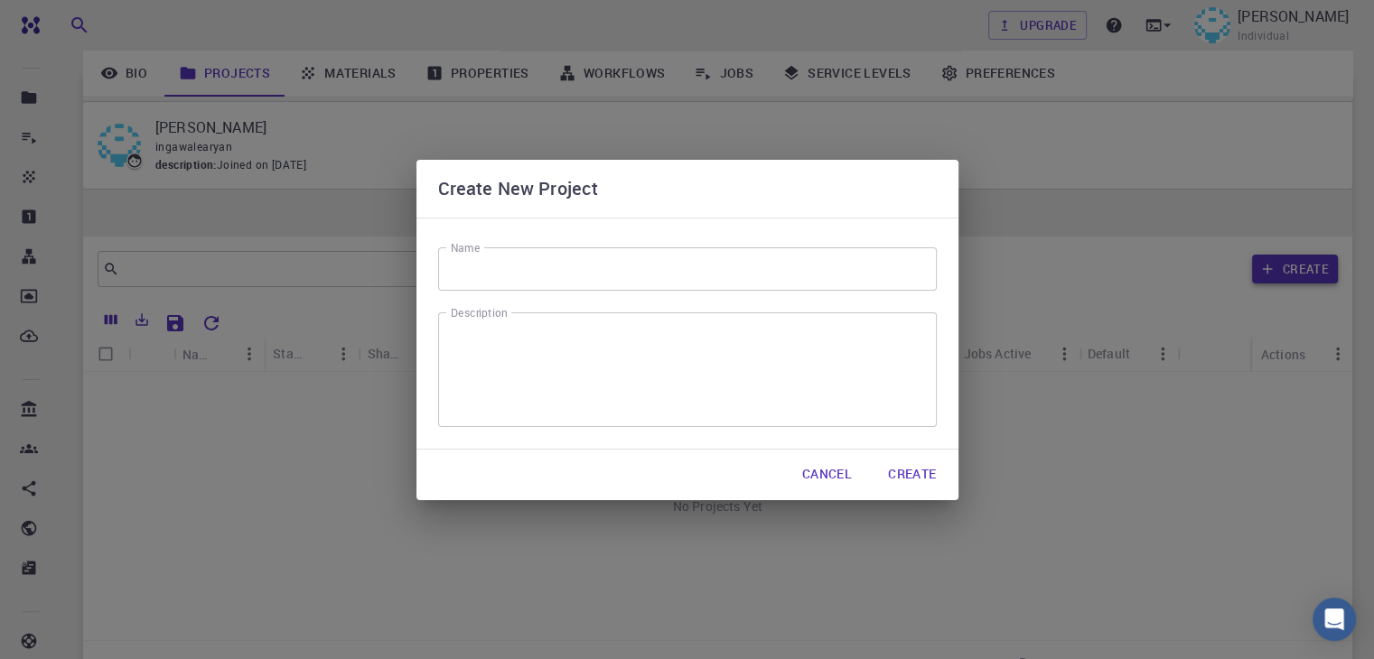
scroll to position [170, 0]
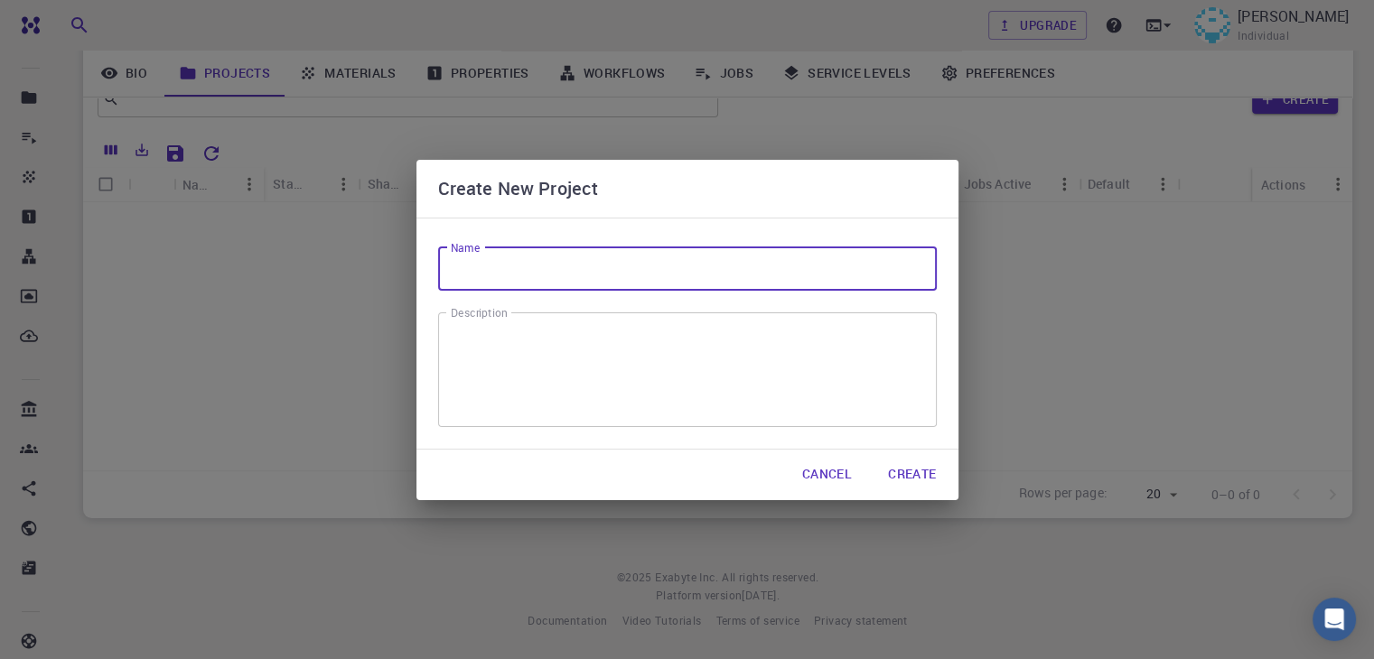
click at [731, 263] on input "Name" at bounding box center [687, 268] width 499 height 43
type input "silicon"
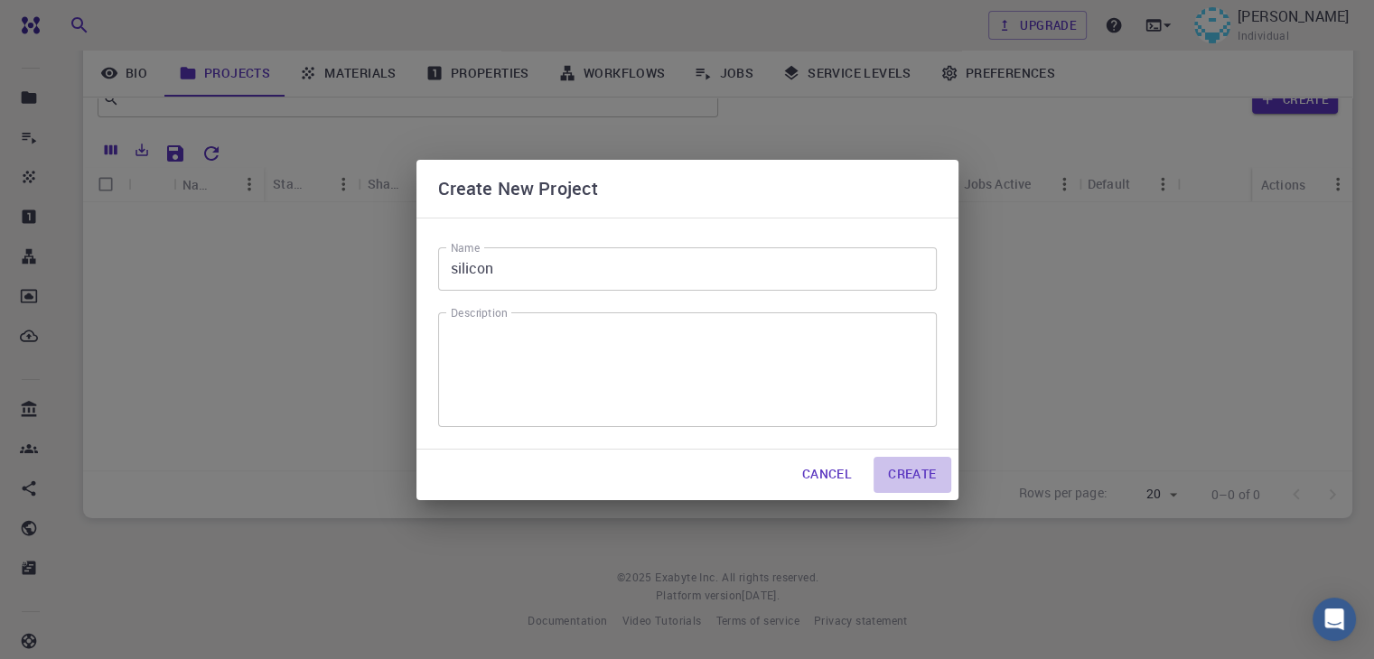
click at [918, 467] on button "Create" at bounding box center [911, 475] width 77 height 36
click at [910, 462] on button "Create" at bounding box center [911, 475] width 77 height 36
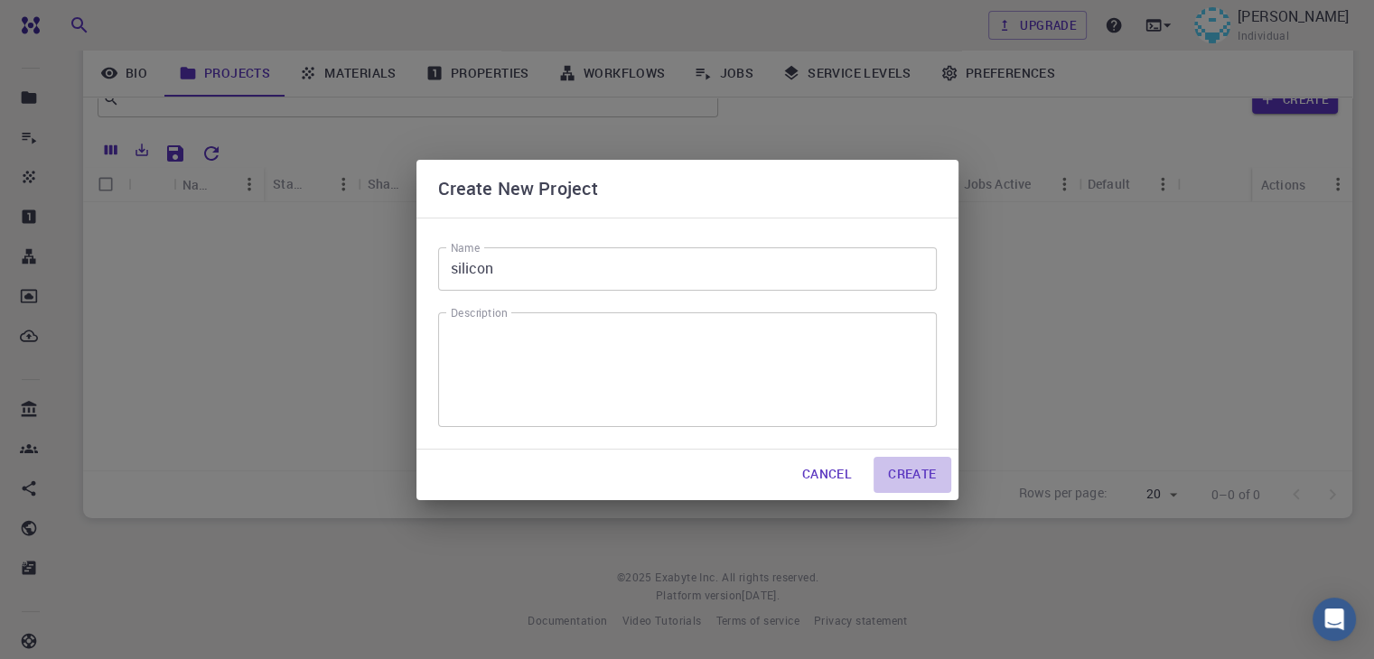
click at [910, 462] on button "Create" at bounding box center [911, 475] width 77 height 36
click at [1034, 354] on div "Create New Project Name silicon Name Description x Description Cancel Create" at bounding box center [687, 329] width 1374 height 659
click at [924, 466] on button "Create" at bounding box center [911, 475] width 77 height 36
click at [445, 365] on div "x Description" at bounding box center [687, 369] width 499 height 115
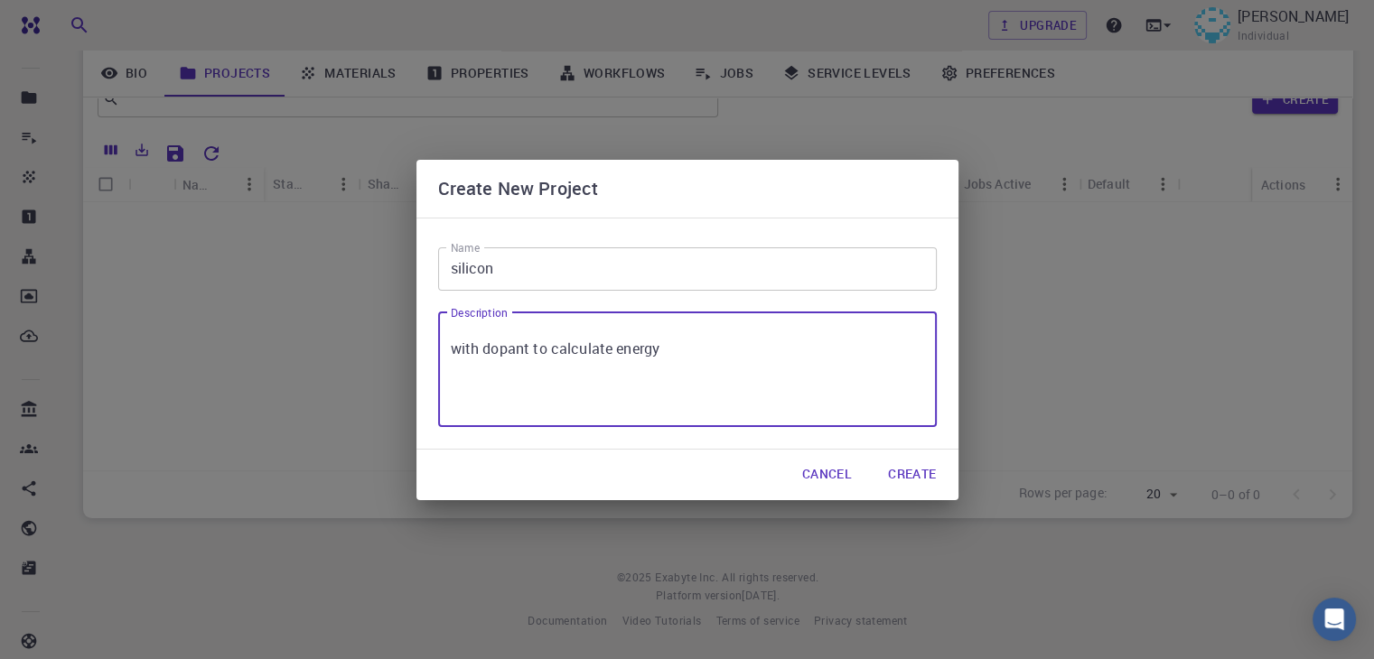
type textarea "with dopant to calculate energy"
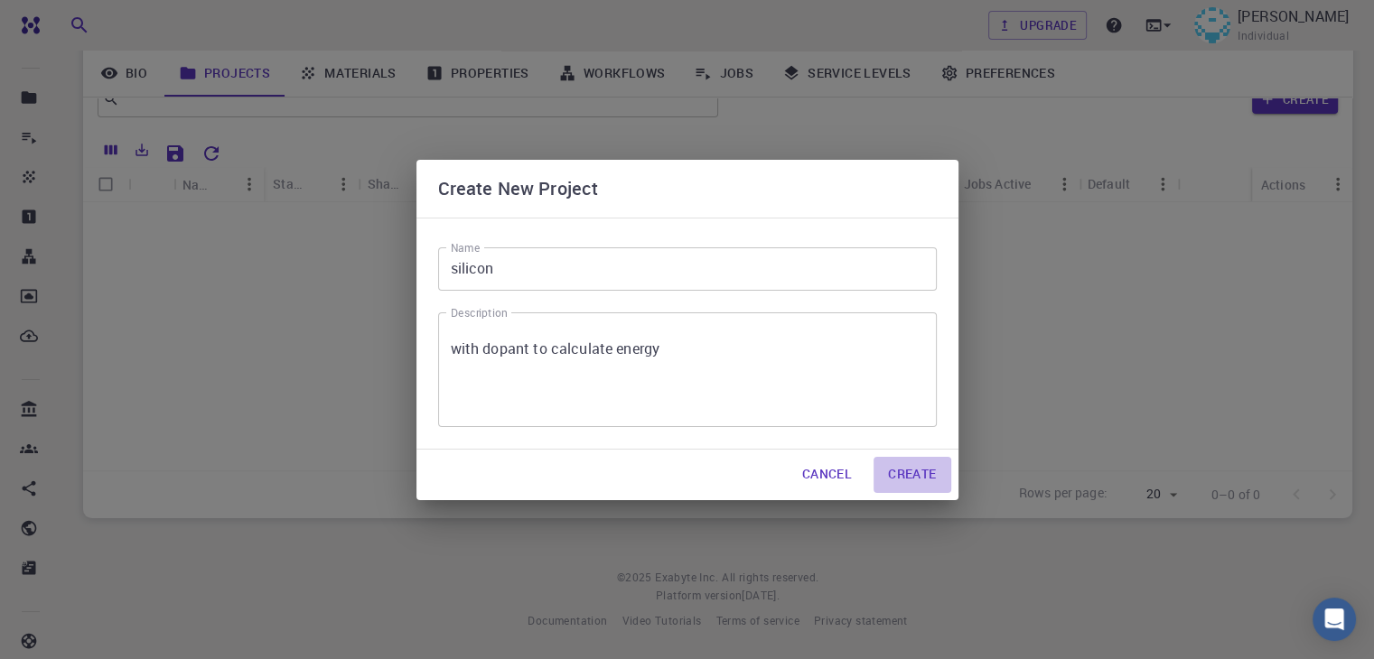
click at [898, 463] on button "Create" at bounding box center [911, 475] width 77 height 36
click at [1022, 366] on div "Create New Project Name silicon Name Description with dopant to calculate energ…" at bounding box center [687, 329] width 1374 height 659
click at [900, 468] on button "Create" at bounding box center [911, 475] width 77 height 36
click at [856, 471] on button "Cancel" at bounding box center [827, 475] width 79 height 36
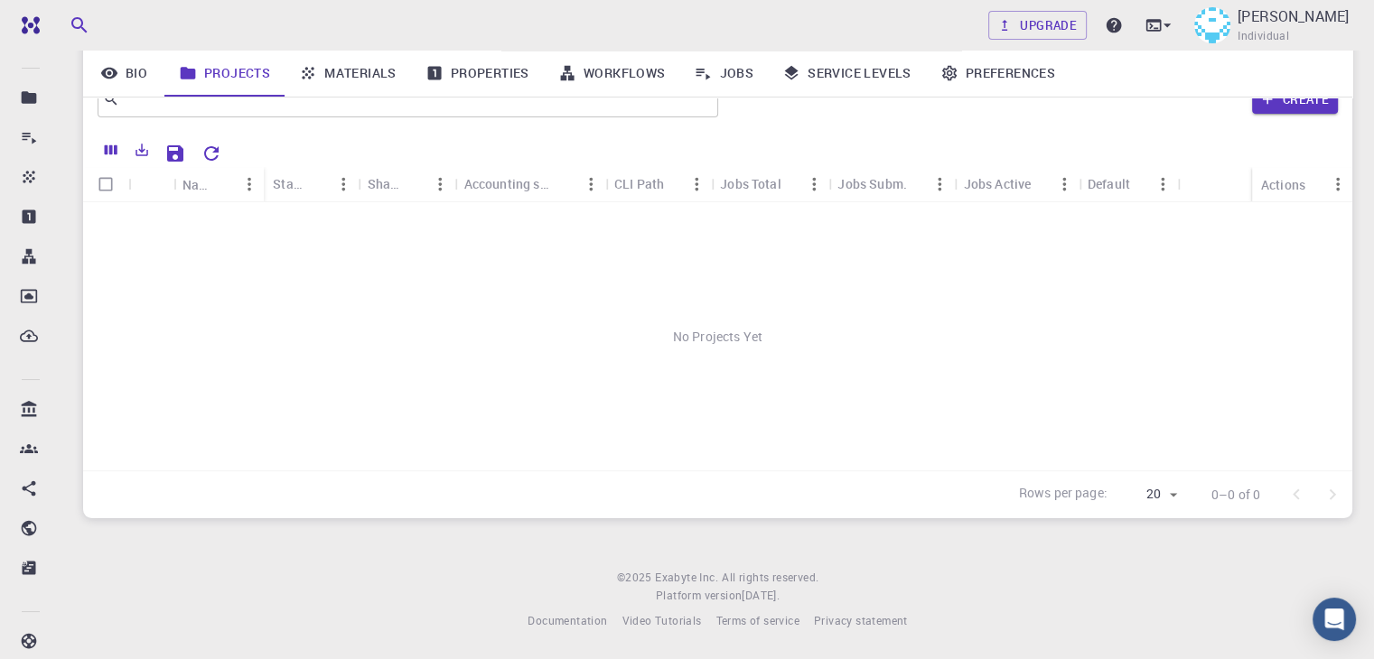
click at [856, 471] on div "Rows per page: 20 20 0–0 of 0" at bounding box center [717, 495] width 1269 height 48
click at [802, 373] on div "No Projects Yet" at bounding box center [717, 336] width 1269 height 268
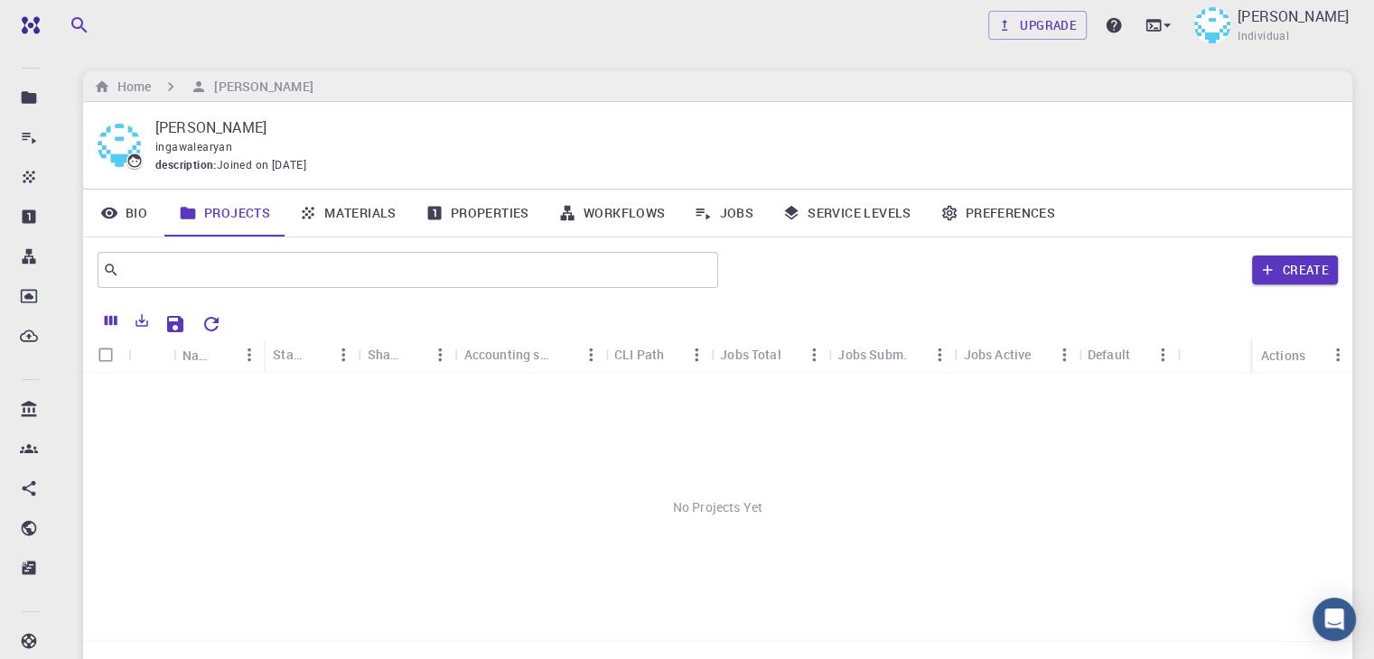
click at [802, 373] on div "No Projects Yet" at bounding box center [717, 507] width 1269 height 268
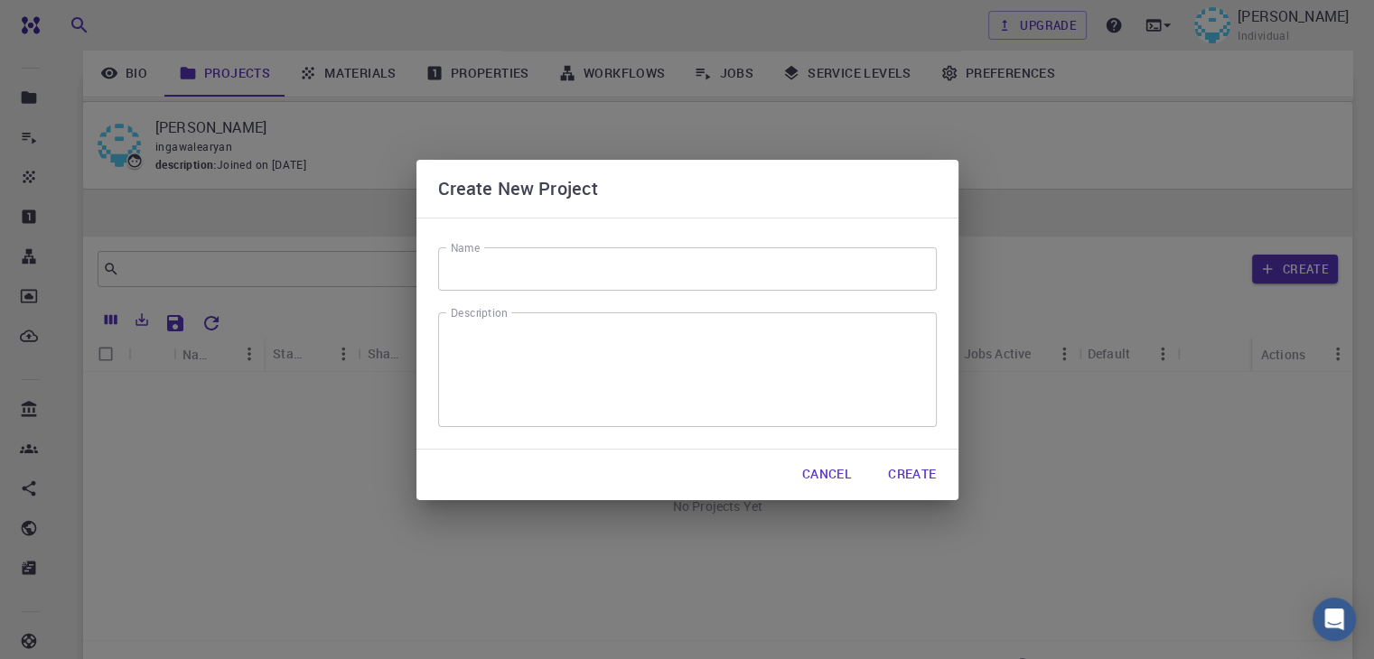
scroll to position [170, 0]
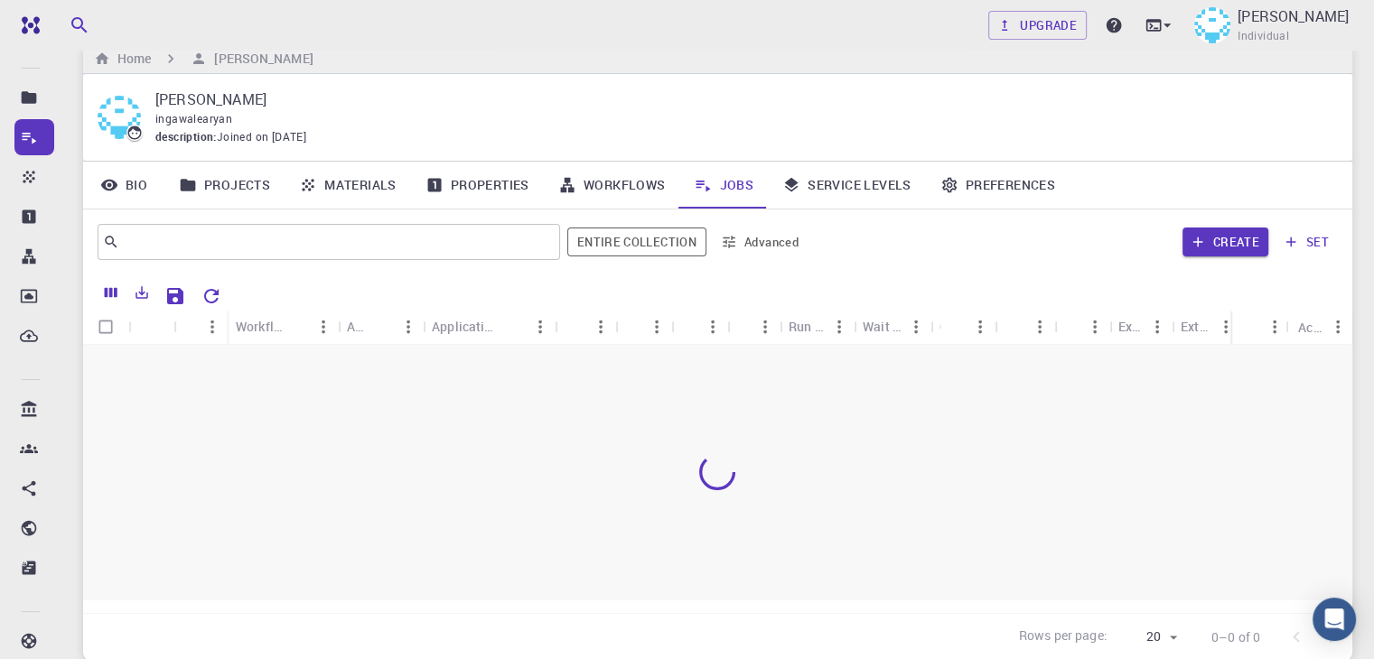
scroll to position [25, 0]
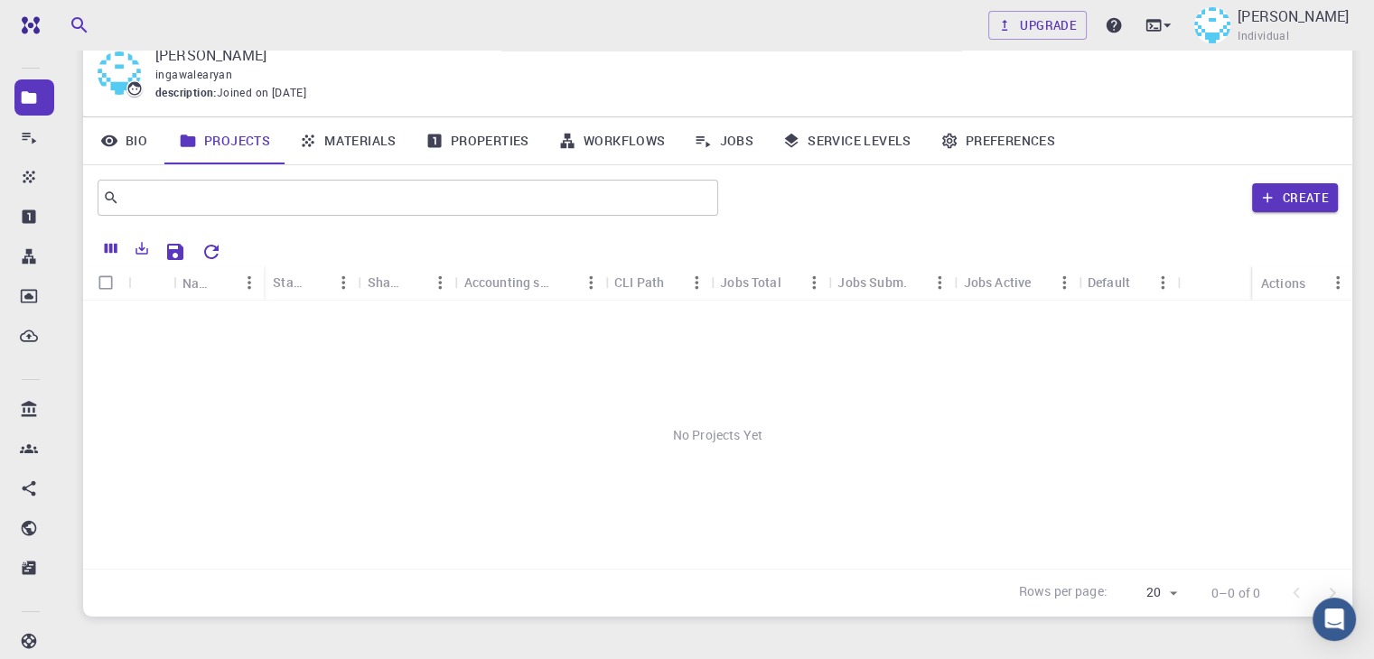
scroll to position [81, 0]
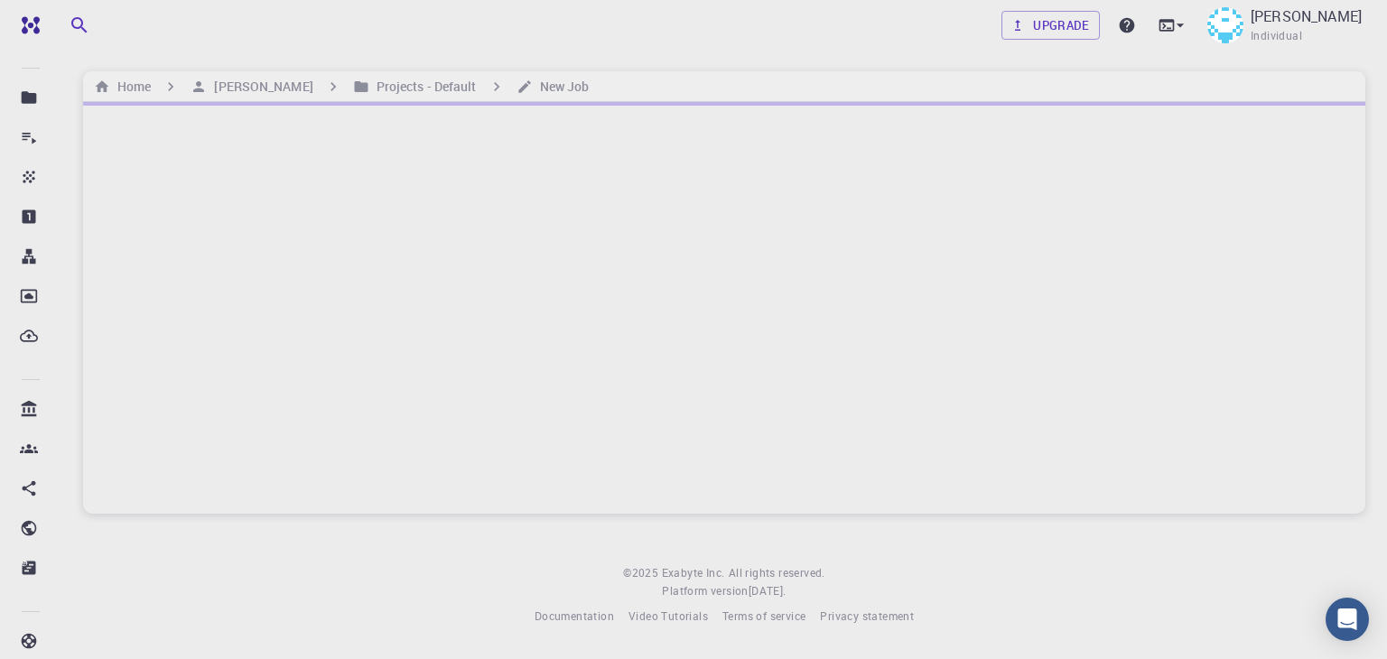
click at [574, 262] on div at bounding box center [724, 308] width 1283 height 412
click at [579, 350] on div at bounding box center [724, 308] width 1283 height 412
click at [820, 463] on div at bounding box center [724, 308] width 1283 height 412
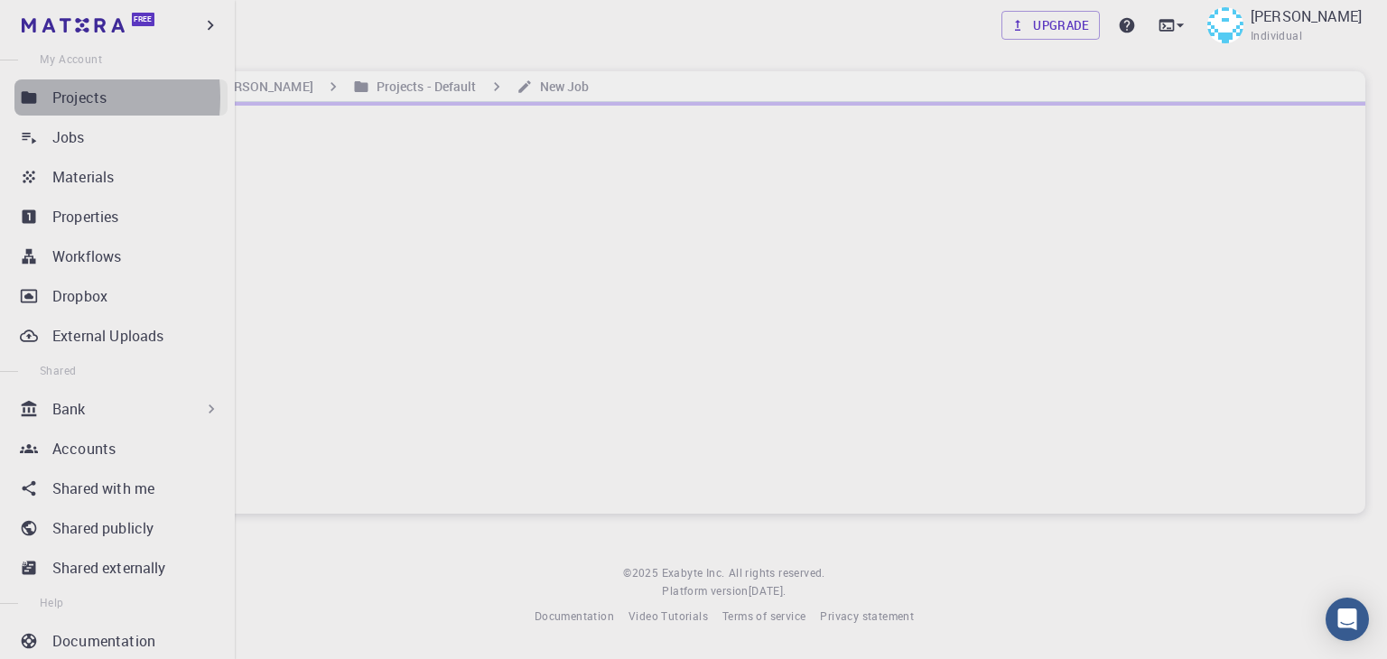
click at [29, 97] on icon at bounding box center [29, 97] width 15 height 12
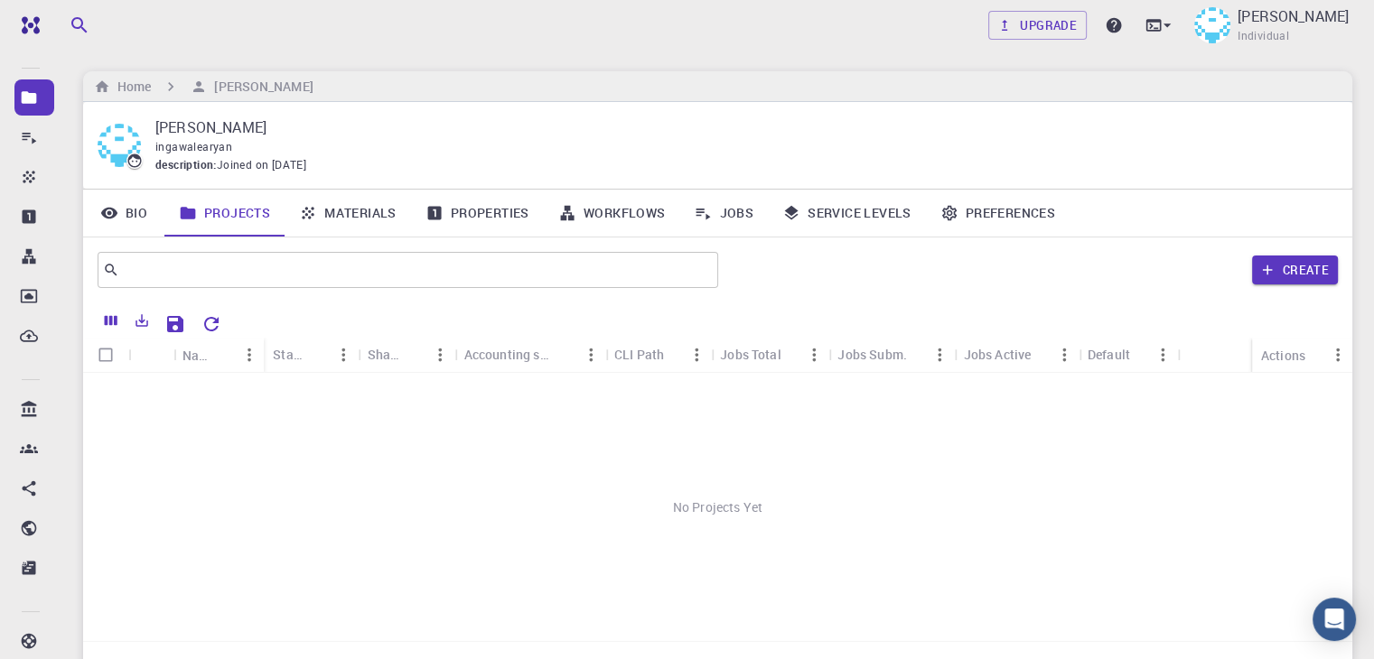
click at [453, 145] on div "ingawalearyan" at bounding box center [739, 147] width 1168 height 18
click at [496, 474] on div "No Projects Yet" at bounding box center [717, 507] width 1269 height 268
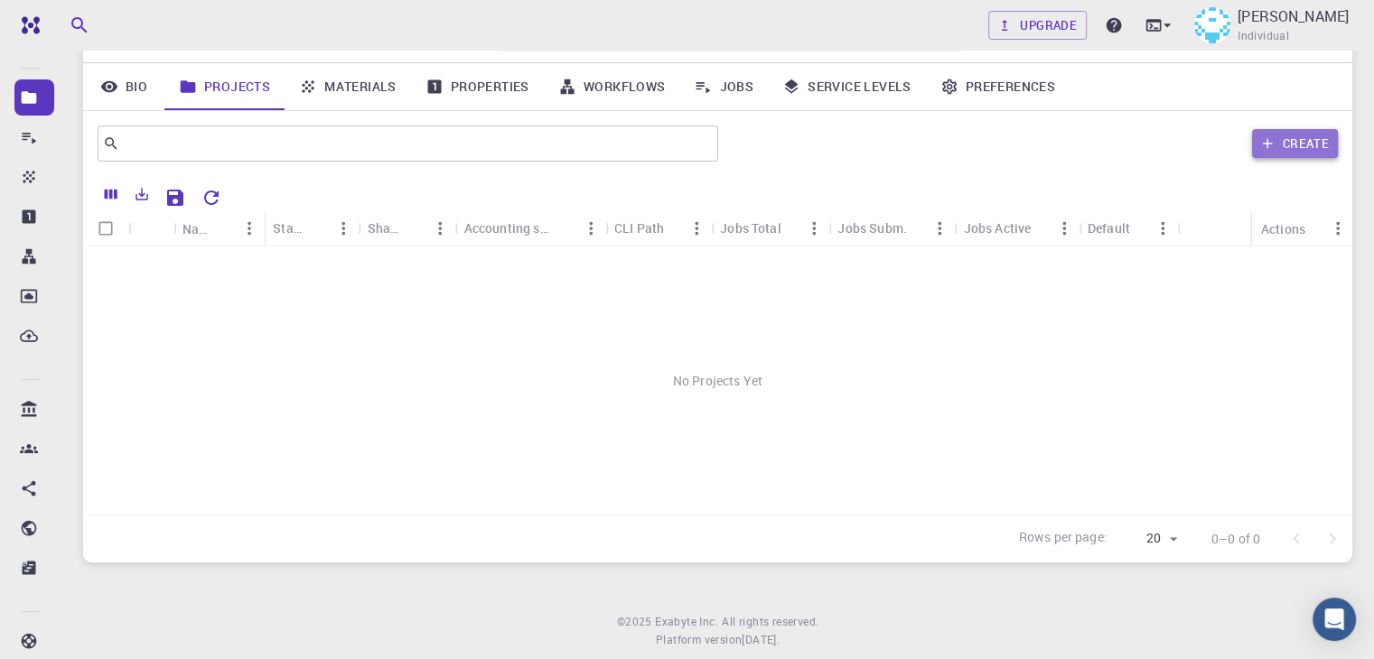
click at [1275, 139] on button "Create" at bounding box center [1295, 143] width 86 height 29
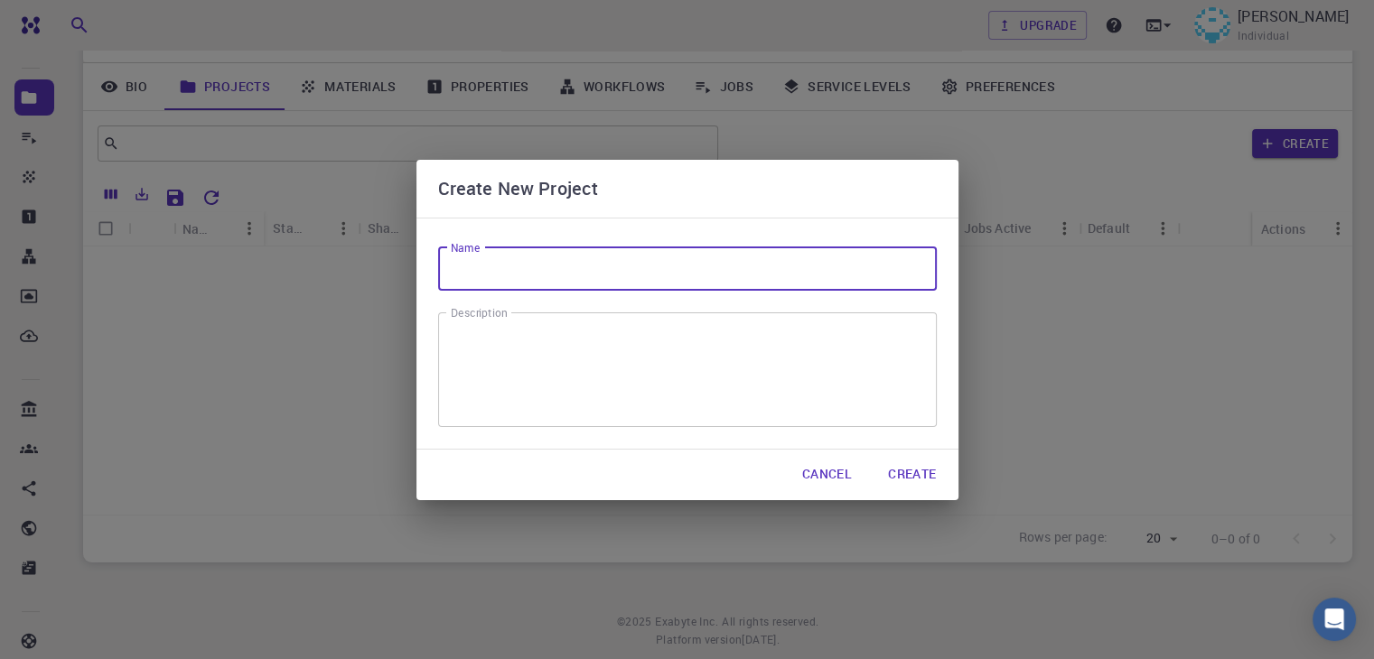
click at [694, 266] on input "Name" at bounding box center [687, 268] width 499 height 43
type input "silicon"
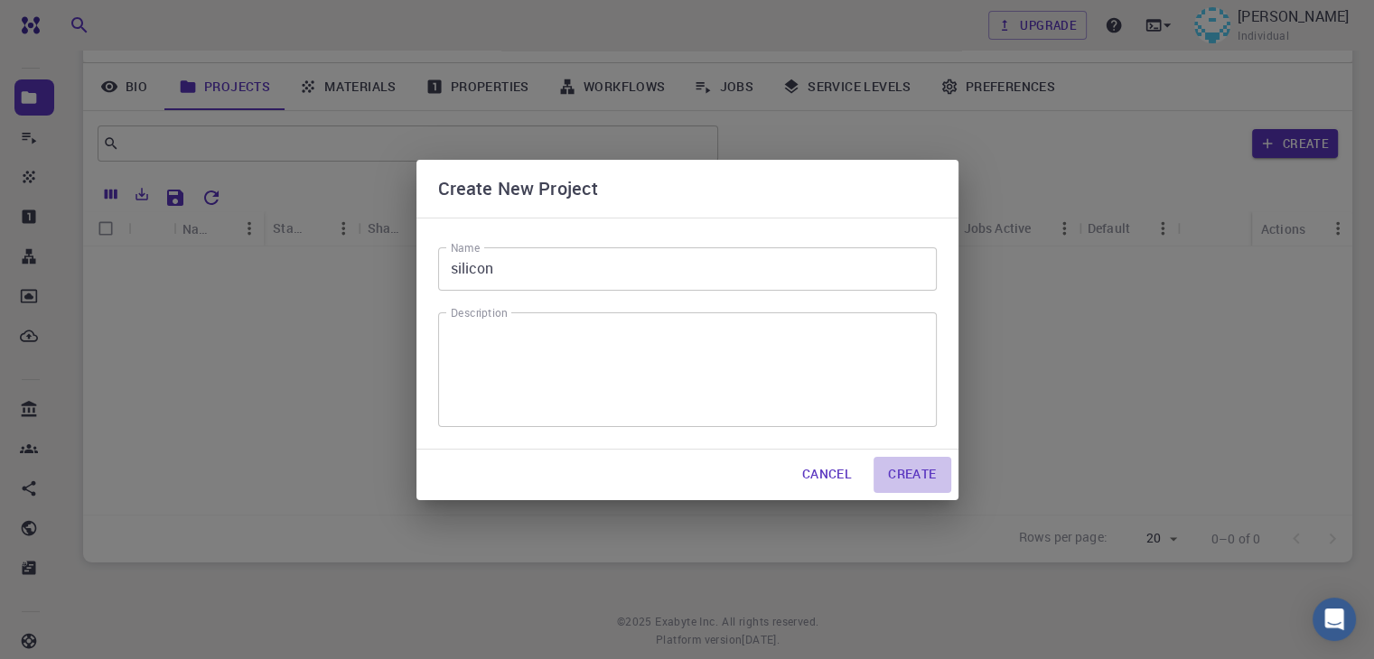
click at [910, 463] on button "Create" at bounding box center [911, 475] width 77 height 36
click at [1022, 396] on div "Create New Project Name silicon Name Description x Description Cancel Create" at bounding box center [687, 329] width 1374 height 659
click at [928, 465] on button "Create" at bounding box center [911, 475] width 77 height 36
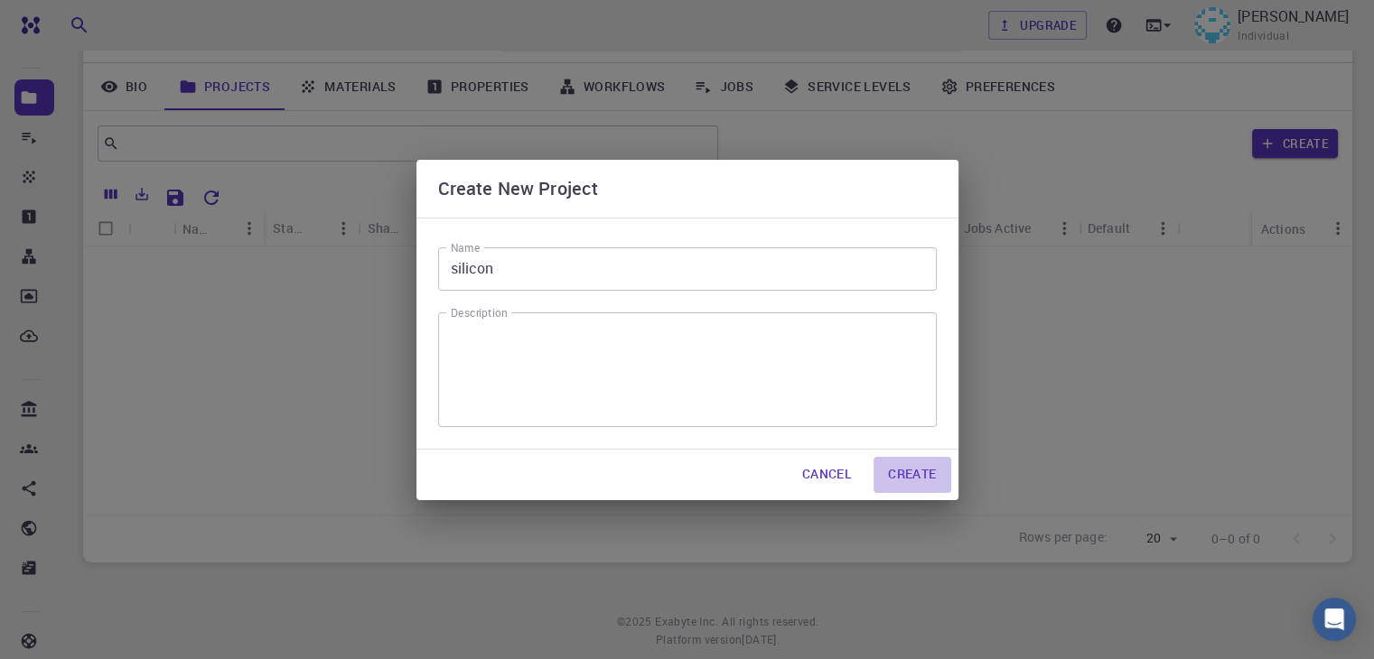
click at [928, 465] on button "Create" at bounding box center [911, 475] width 77 height 36
click at [873, 457] on button "Create" at bounding box center [911, 475] width 77 height 36
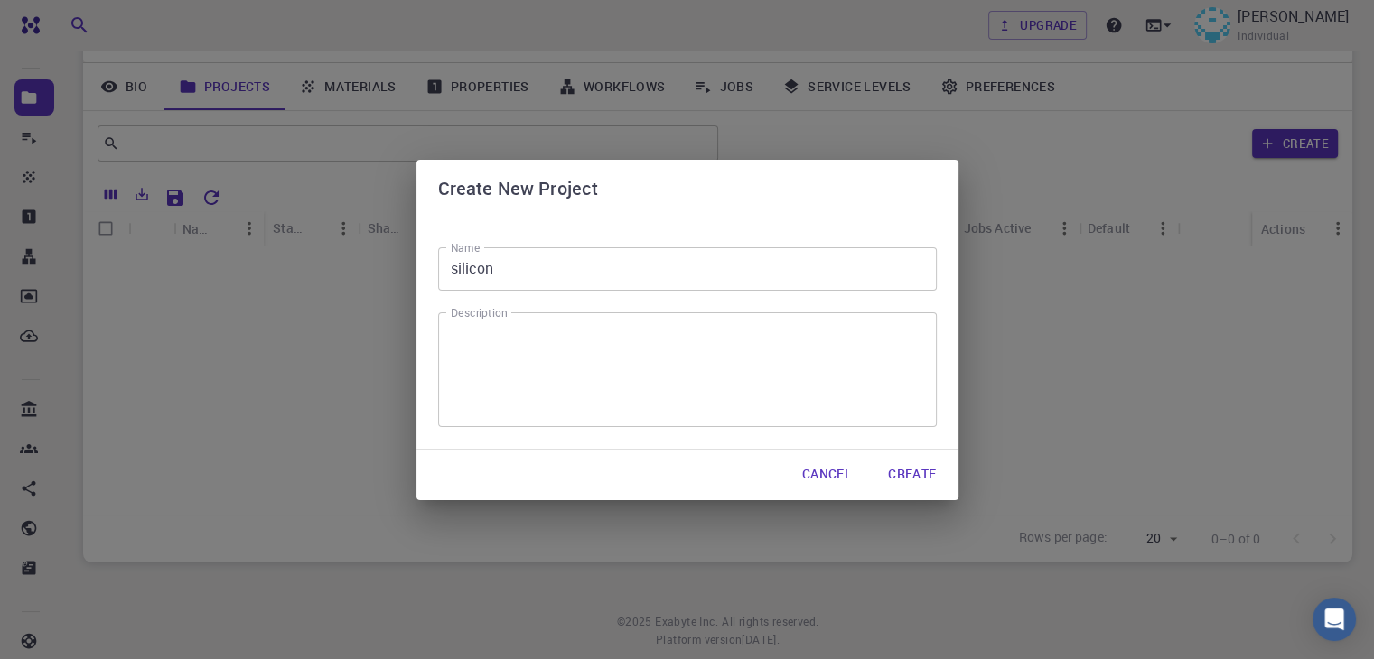
click at [873, 457] on button "Create" at bounding box center [911, 475] width 77 height 36
click at [921, 469] on button "Create" at bounding box center [911, 475] width 77 height 36
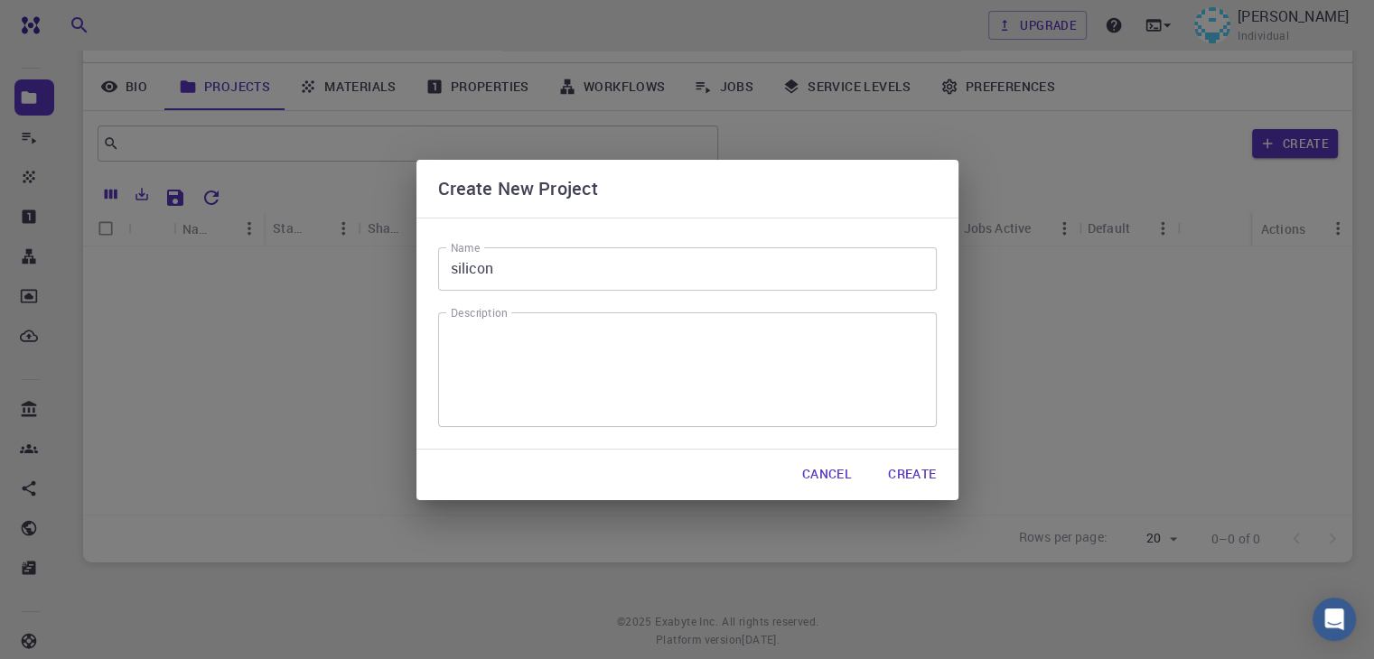
click at [921, 469] on button "Create" at bounding box center [911, 475] width 77 height 36
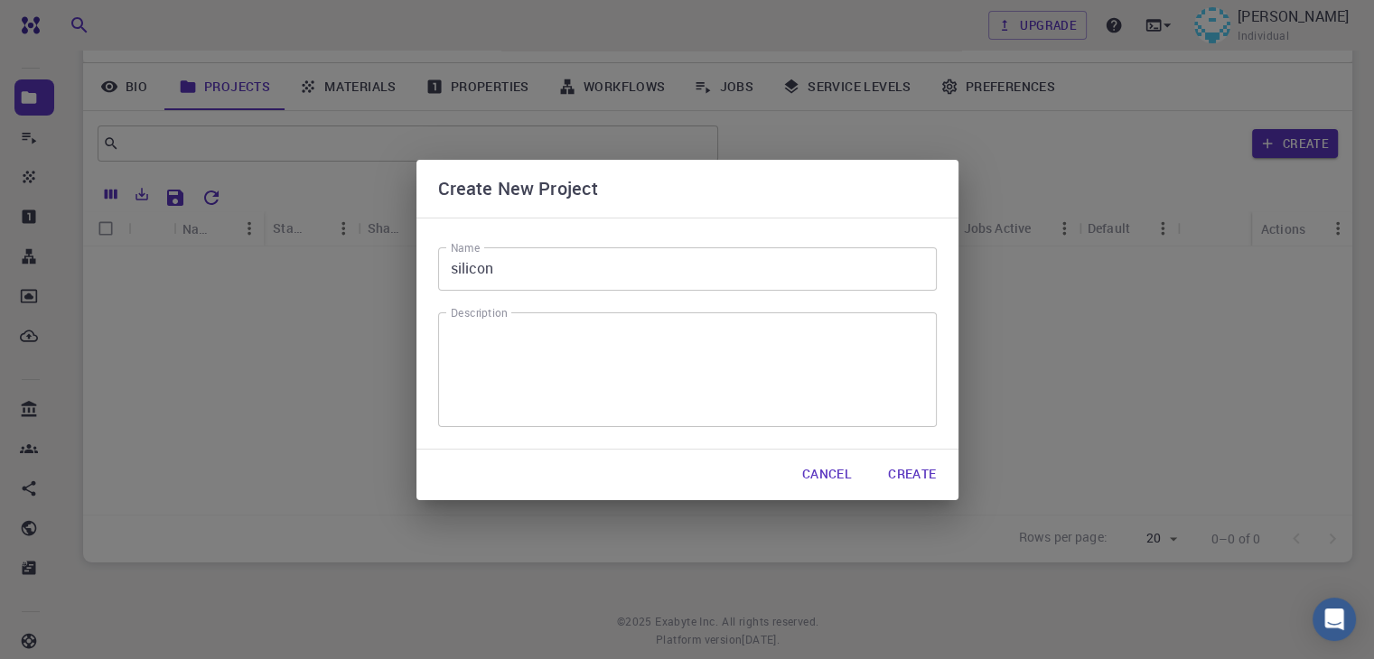
click at [921, 469] on button "Create" at bounding box center [911, 475] width 77 height 36
drag, startPoint x: 921, startPoint y: 469, endPoint x: 1012, endPoint y: 401, distance: 113.6
click at [1012, 401] on div "Create New Project Name silicon Name Description x Description Cancel Create" at bounding box center [687, 329] width 1374 height 659
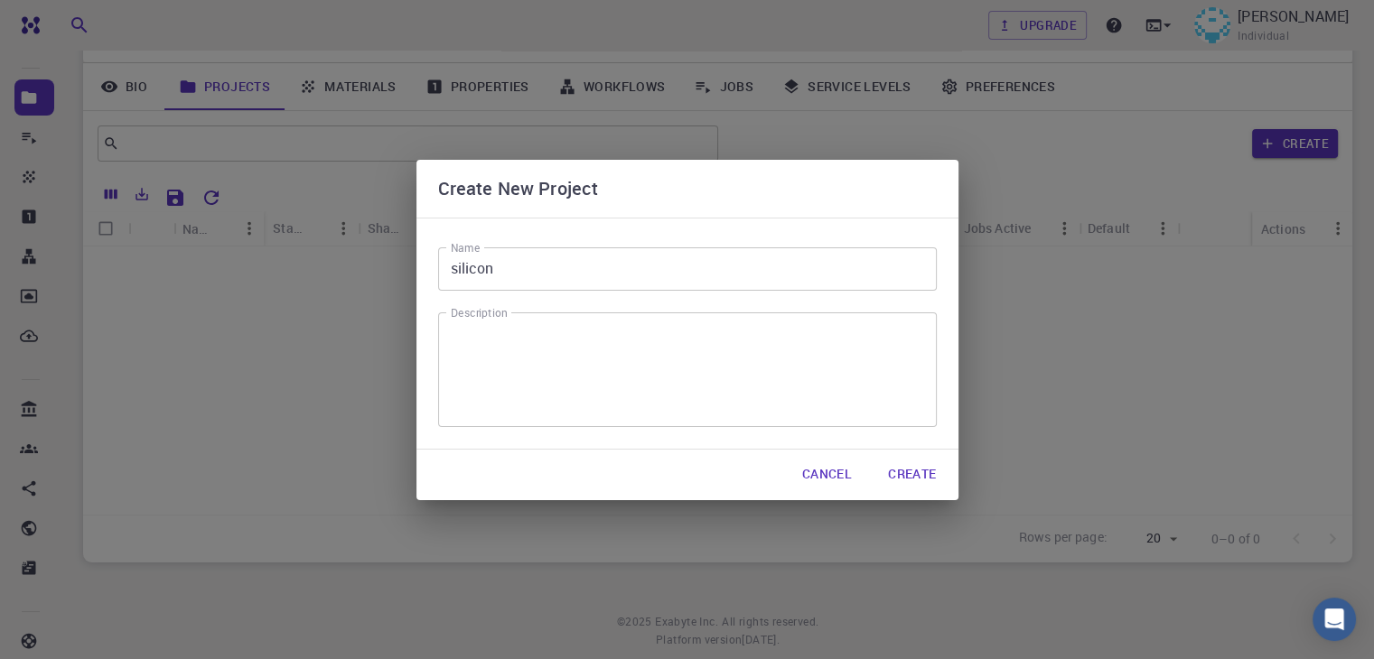
click at [1012, 401] on div "Create New Project Name silicon Name Description x Description Cancel Create" at bounding box center [687, 329] width 1374 height 659
click at [824, 469] on button "Cancel" at bounding box center [827, 475] width 79 height 36
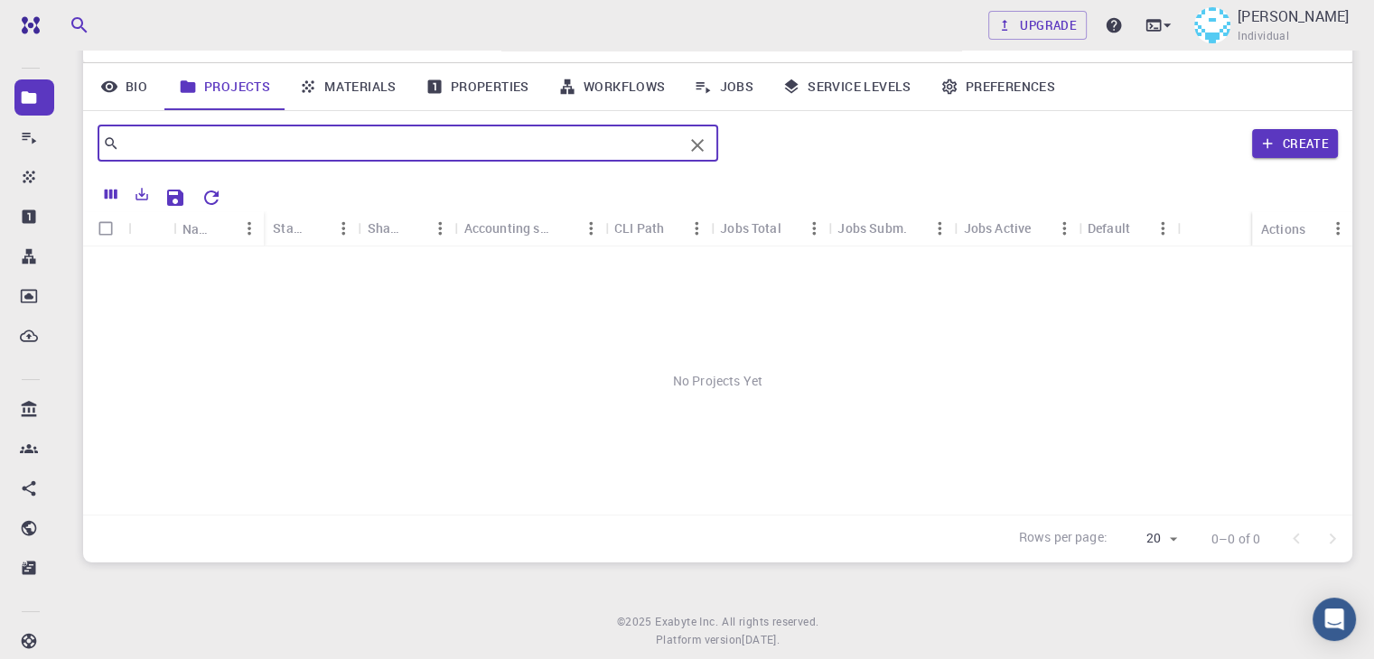
click at [556, 138] on input "text" at bounding box center [401, 143] width 564 height 25
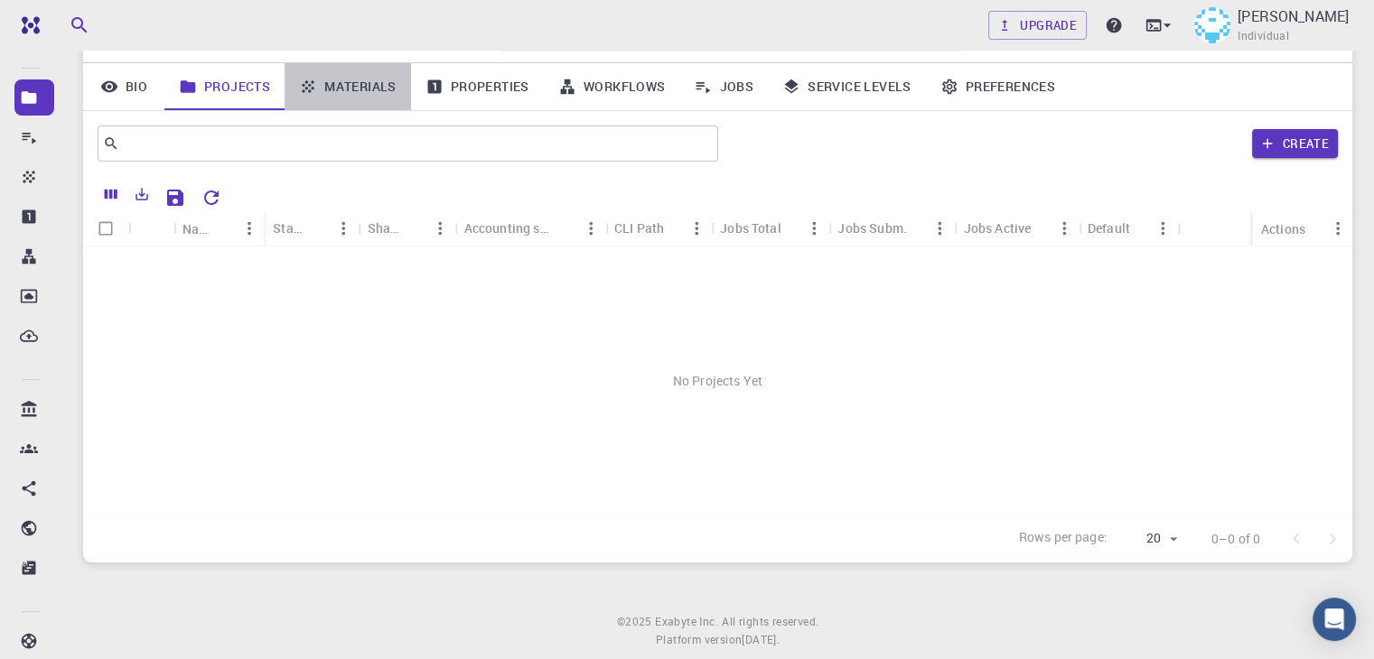
click at [381, 89] on link "Materials" at bounding box center [347, 86] width 126 height 47
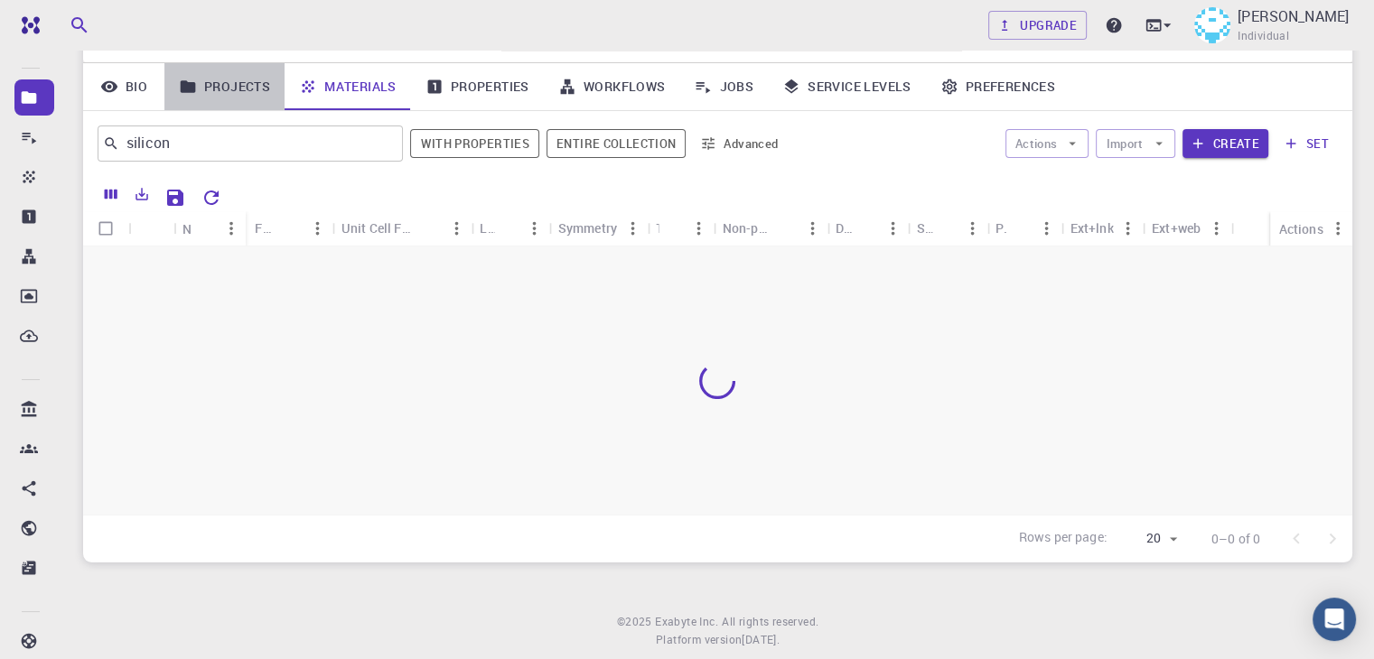
click at [220, 93] on link "Projects" at bounding box center [224, 86] width 120 height 47
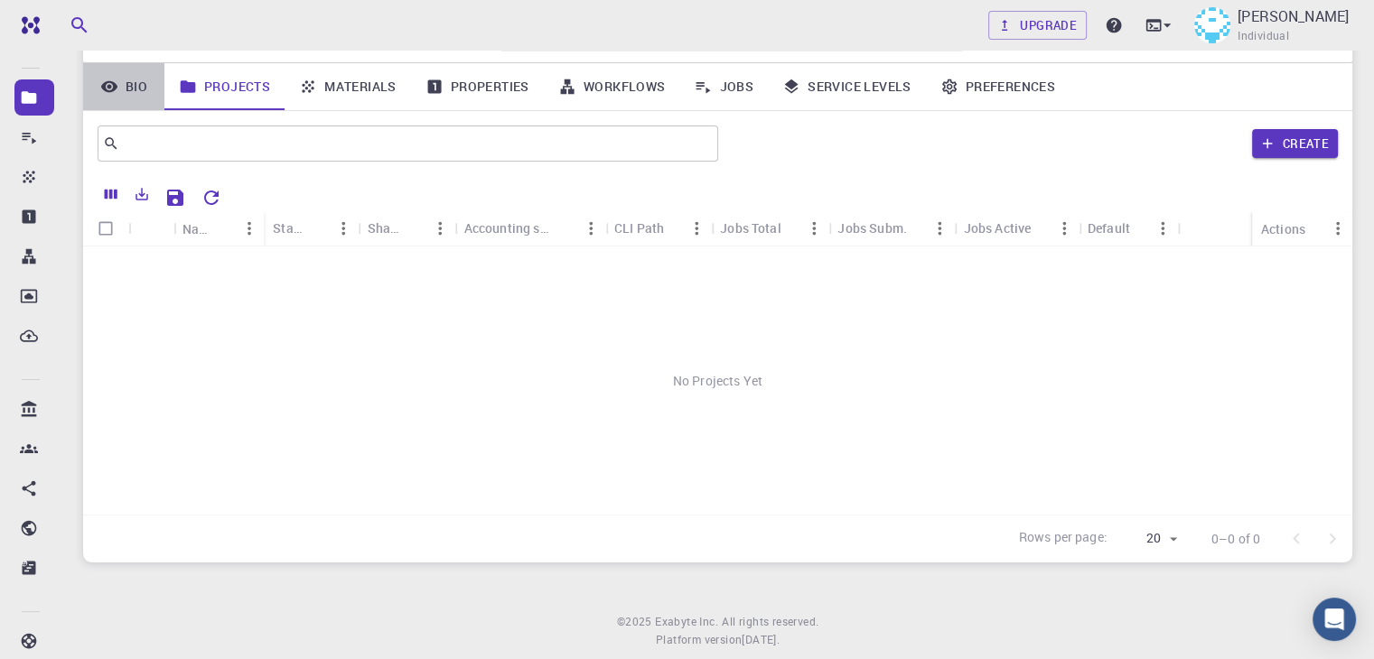
click at [113, 98] on link "Bio" at bounding box center [123, 86] width 81 height 47
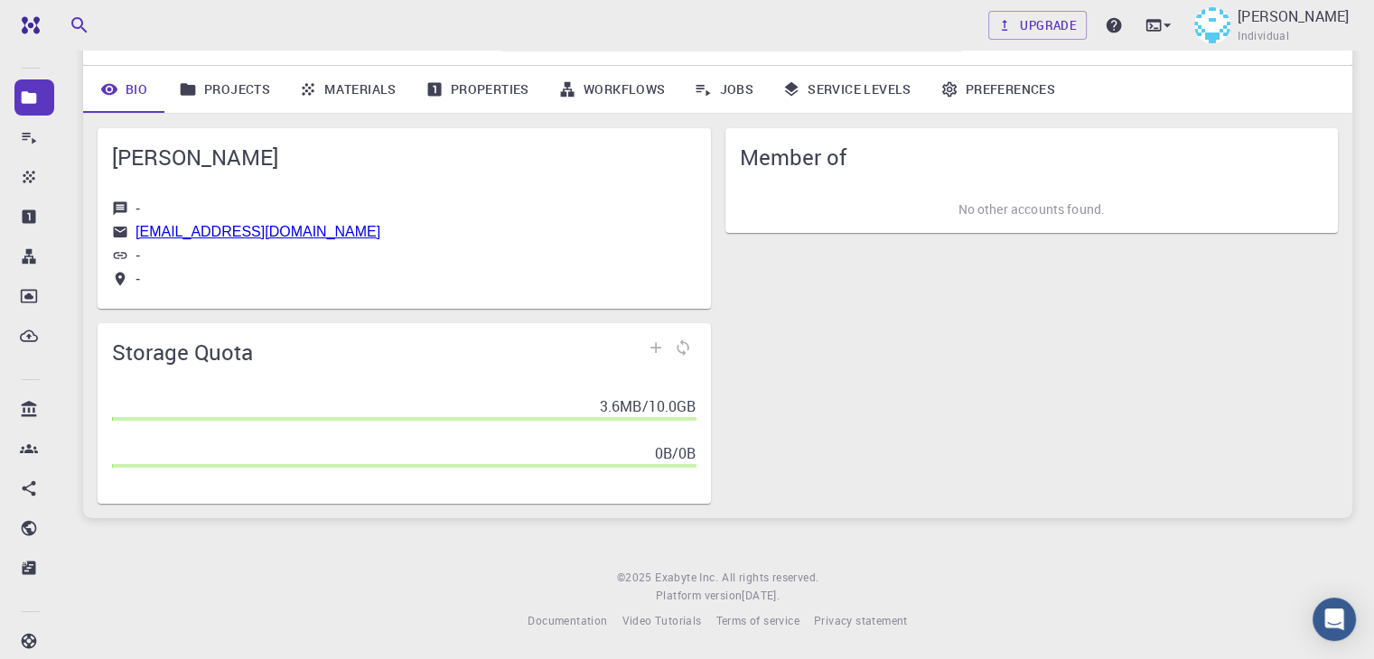
scroll to position [125, 0]
click at [233, 77] on link "Projects" at bounding box center [224, 89] width 120 height 47
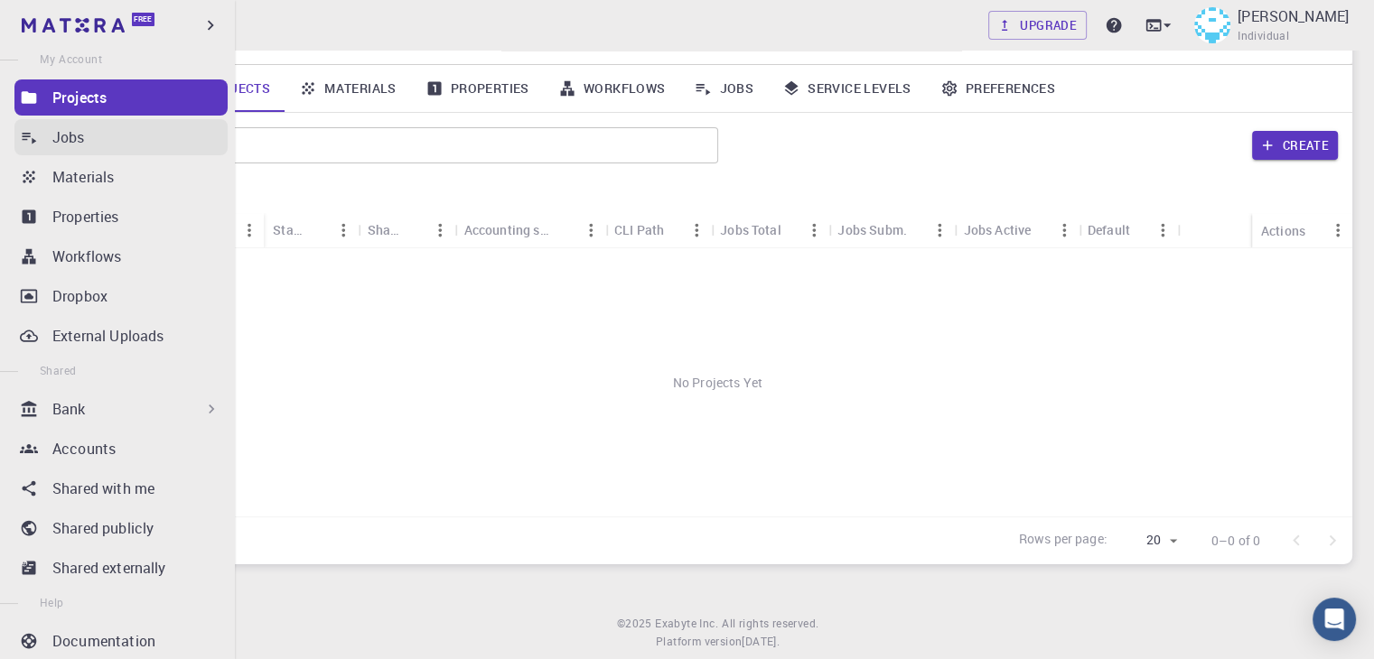
click at [66, 134] on p "Jobs" at bounding box center [68, 137] width 33 height 22
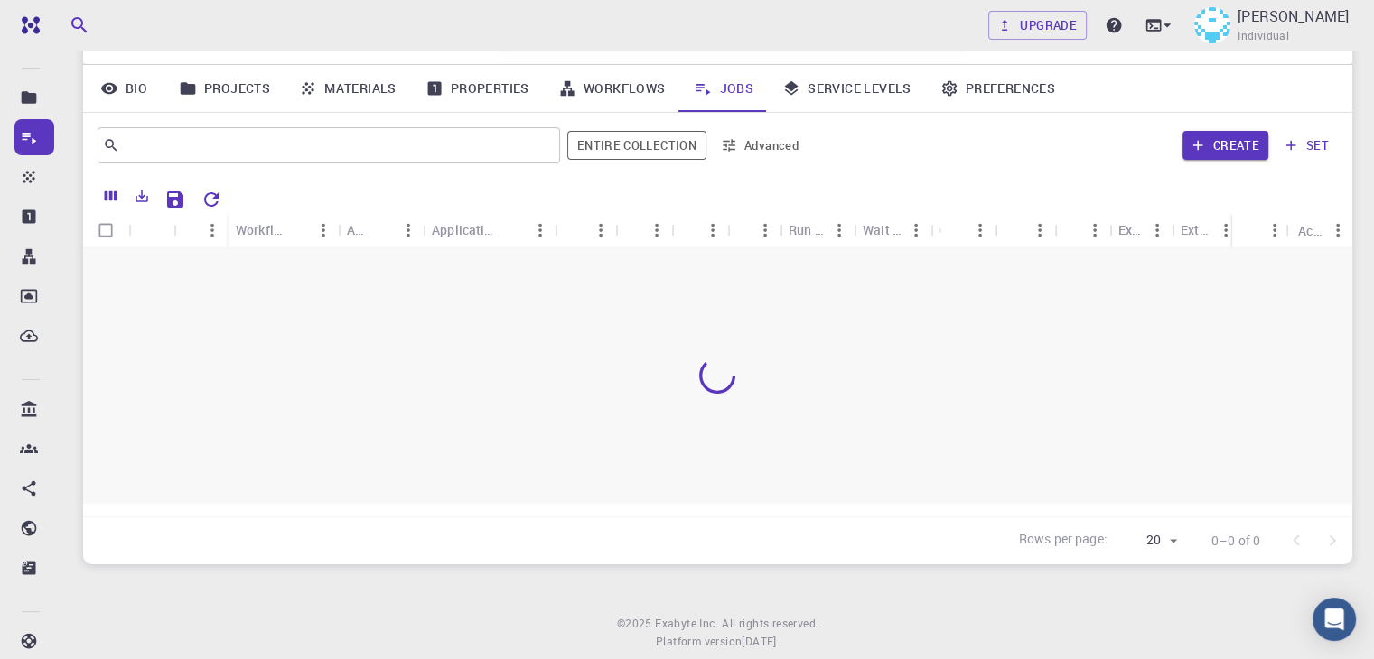
click at [292, 358] on div at bounding box center [717, 375] width 1269 height 255
click at [983, 267] on div at bounding box center [717, 375] width 1269 height 255
